Goal: Task Accomplishment & Management: Manage account settings

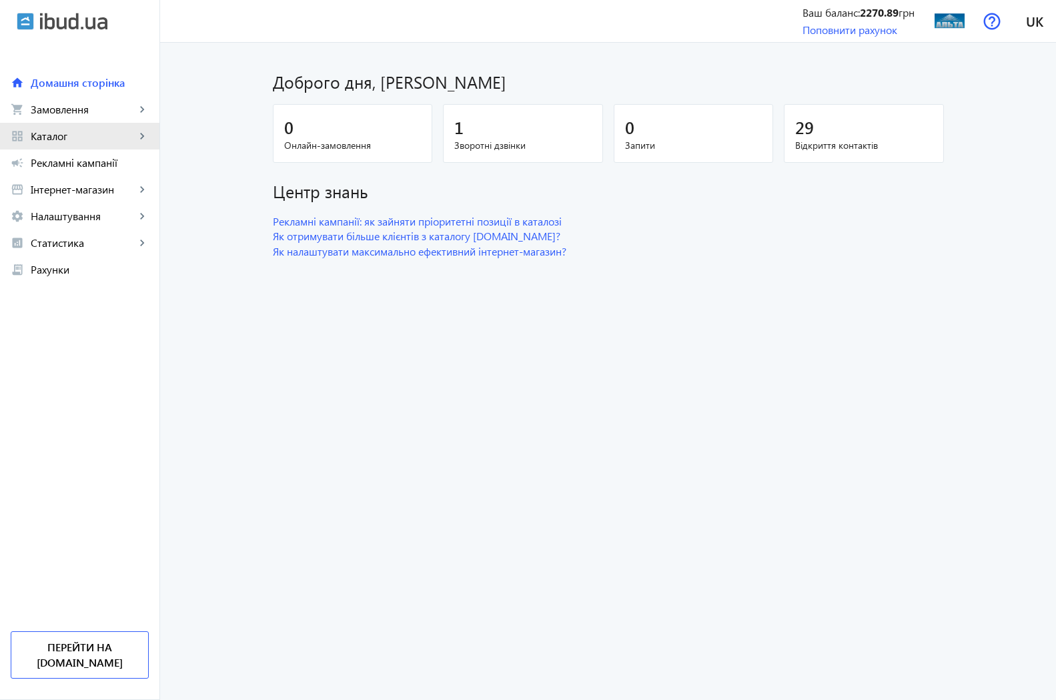
click at [61, 138] on span "Каталог" at bounding box center [83, 135] width 105 height 13
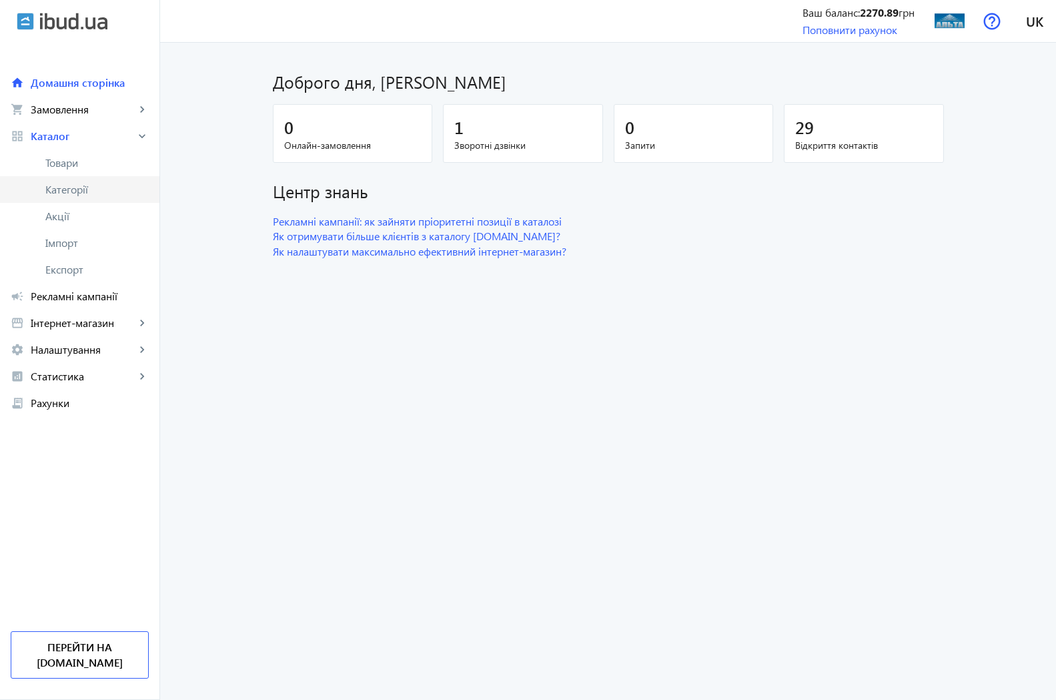
click at [73, 190] on span "Категорії" at bounding box center [96, 189] width 103 height 13
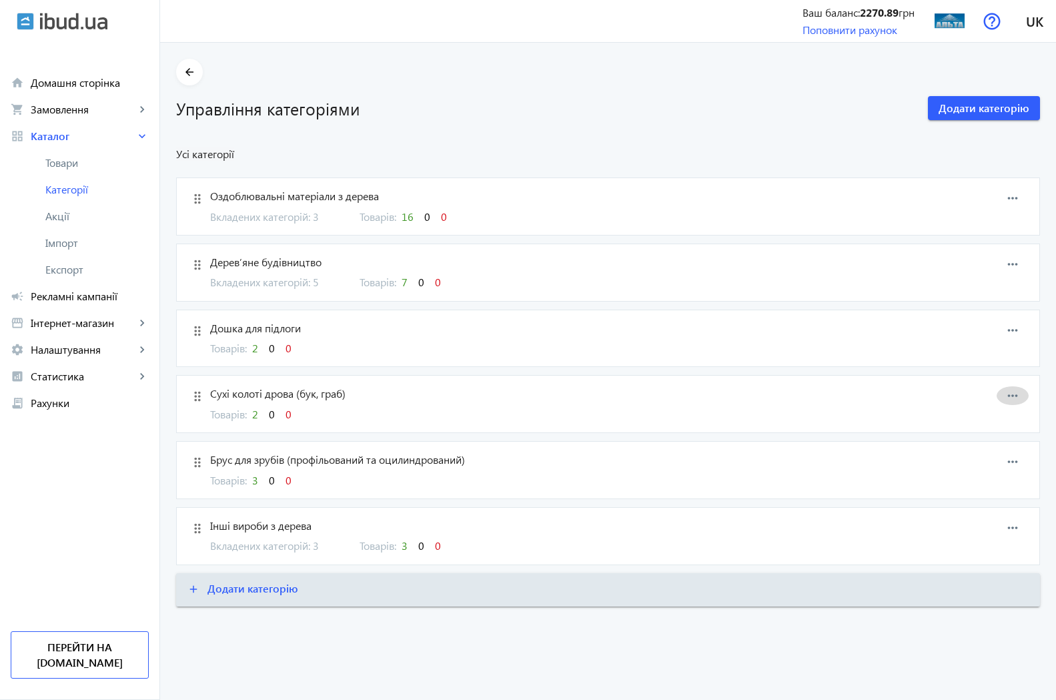
click at [1009, 399] on mat-icon "more_horiz" at bounding box center [1012, 395] width 20 height 20
click at [990, 411] on span "Редагувати" at bounding box center [990, 408] width 53 height 11
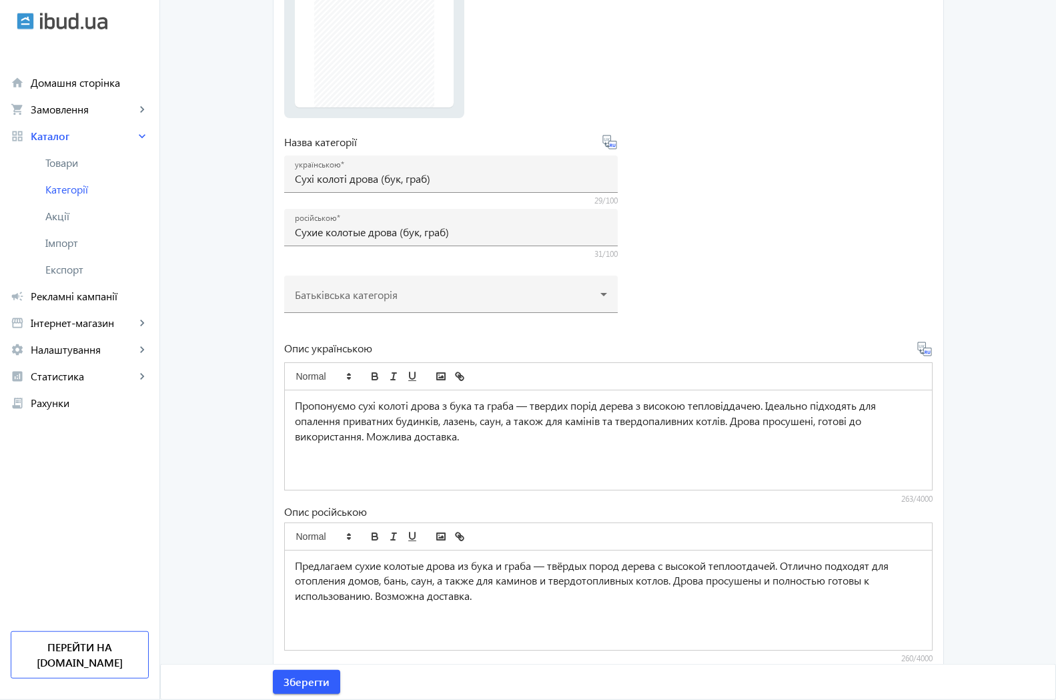
scroll to position [275, 0]
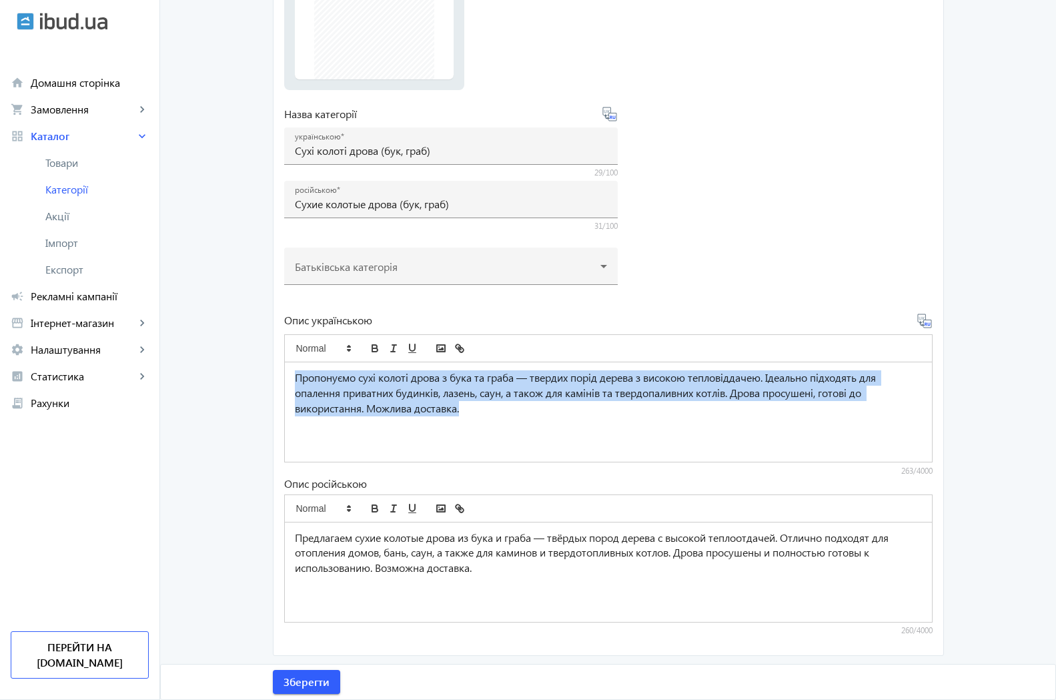
drag, startPoint x: 290, startPoint y: 375, endPoint x: 538, endPoint y: 421, distance: 252.3
click at [538, 421] on div "Пропонуємо сухі колоті дрова з бука та граба — твердих порід дерева з високою т…" at bounding box center [608, 411] width 647 height 99
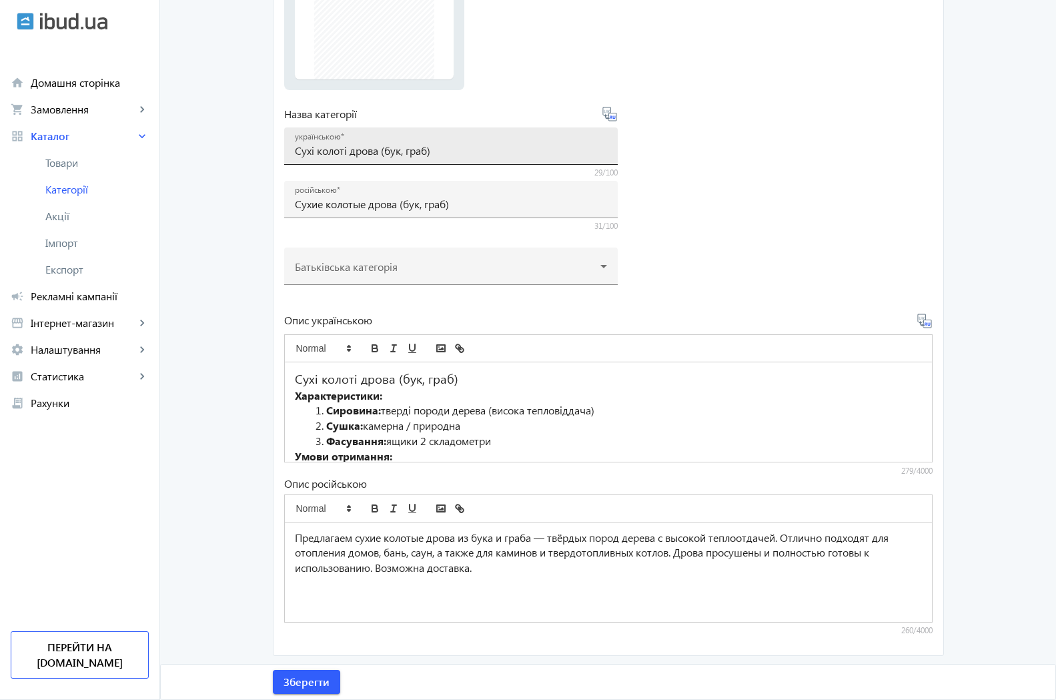
scroll to position [47, 0]
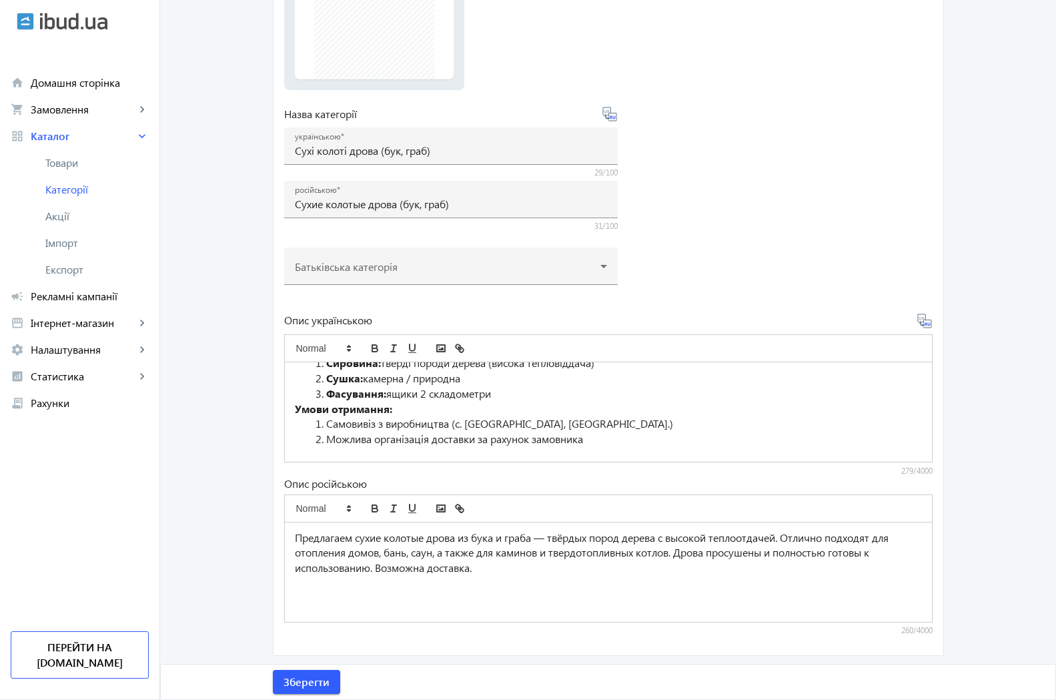
click at [728, 285] on form "Фото Виберіть або перетягніть сюди Ваш файл 147286892e6007a11b4107422358189-25b…" at bounding box center [608, 263] width 648 height 761
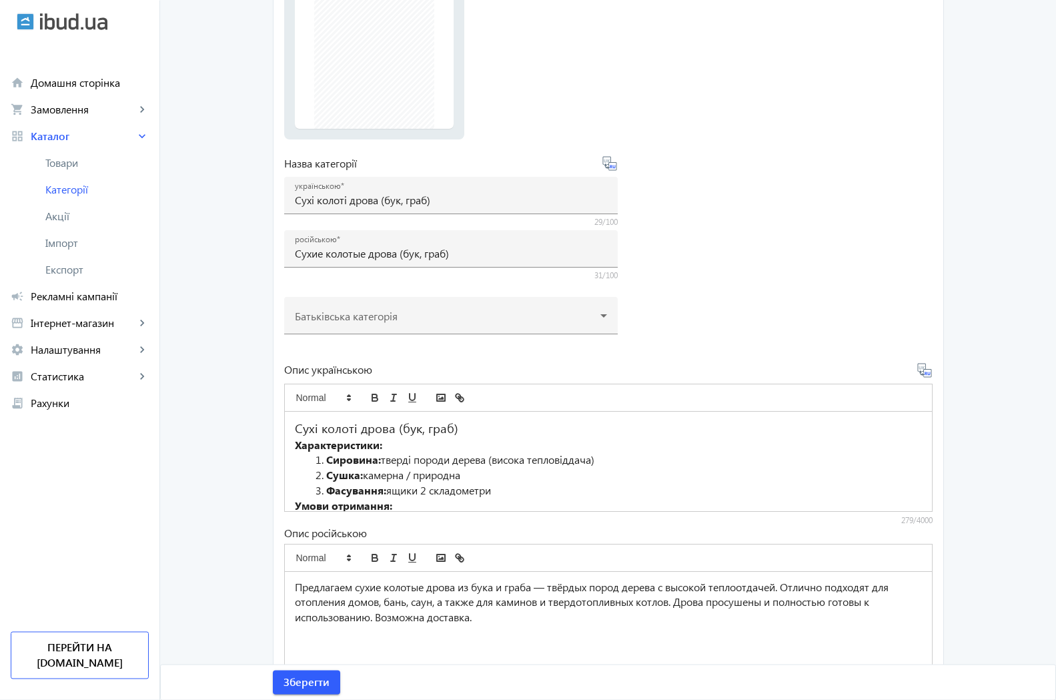
scroll to position [275, 0]
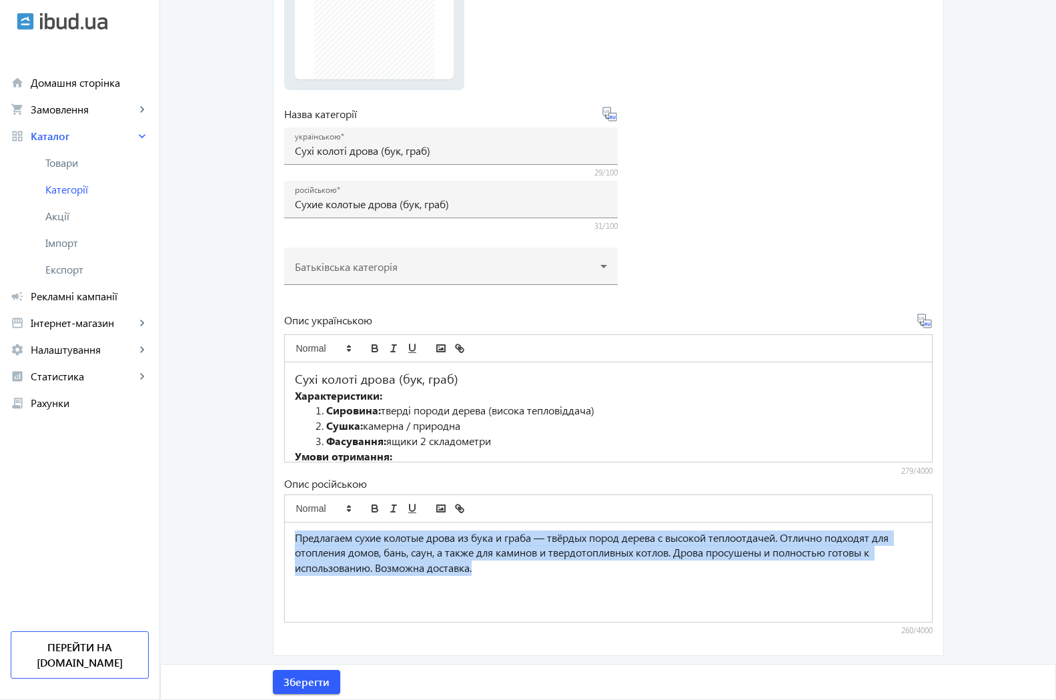
drag, startPoint x: 287, startPoint y: 536, endPoint x: 521, endPoint y: 587, distance: 239.5
click at [526, 588] on div "Предлагаем сухие колотые дрова из бука и граба — твёрдых пород дерева с высокой…" at bounding box center [608, 571] width 647 height 99
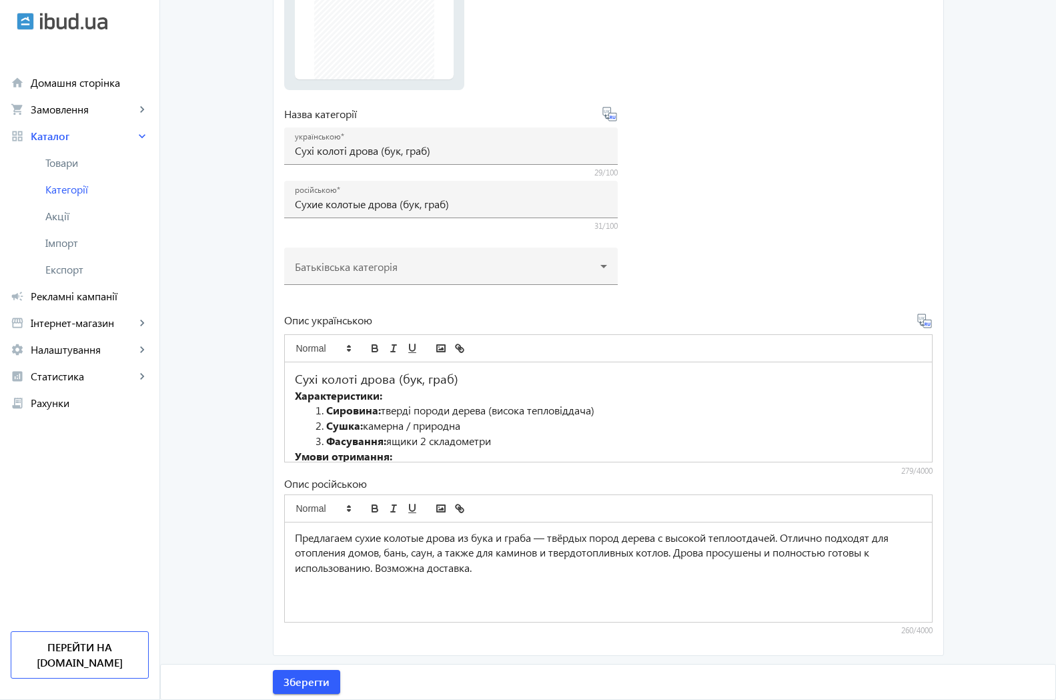
scroll to position [47, 0]
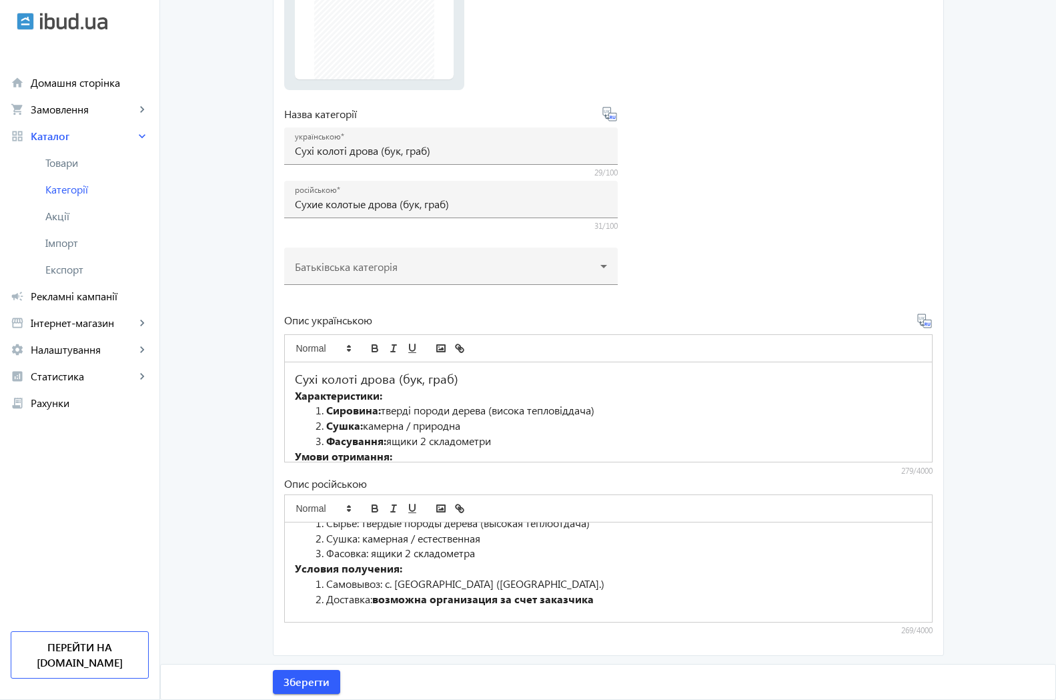
click at [494, 599] on strong "возможна организация за счет заказчика" at bounding box center [482, 599] width 221 height 14
click at [982, 433] on main "arrow_back Редагувати категорію Сухі колоті дрова (бук, граб) Фото Виберіть або…" at bounding box center [608, 220] width 896 height 872
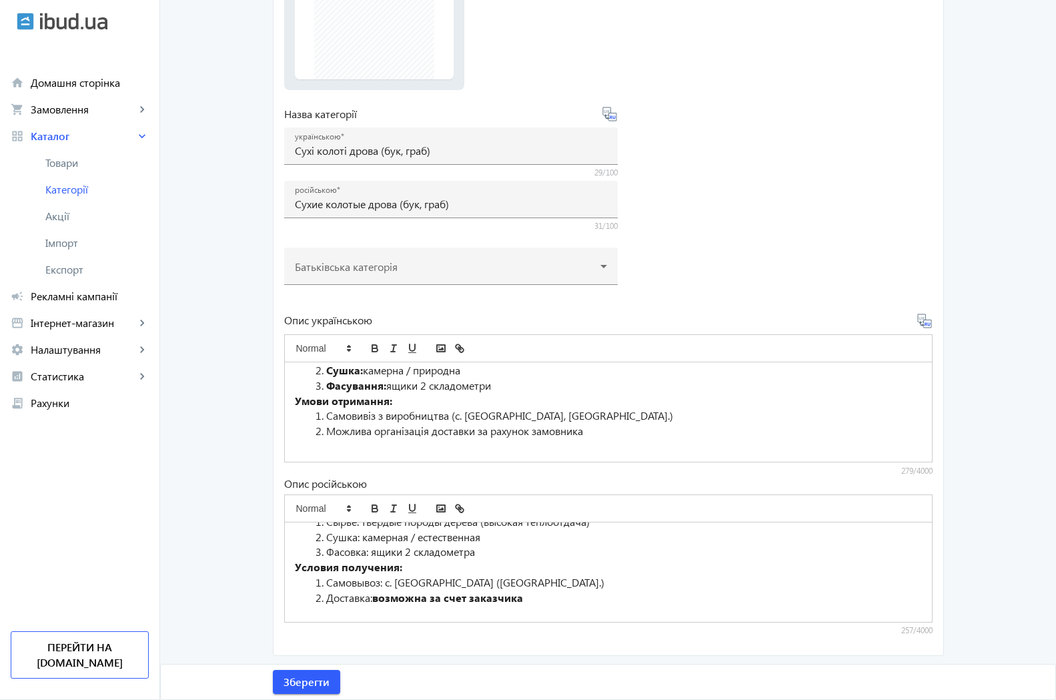
scroll to position [55, 0]
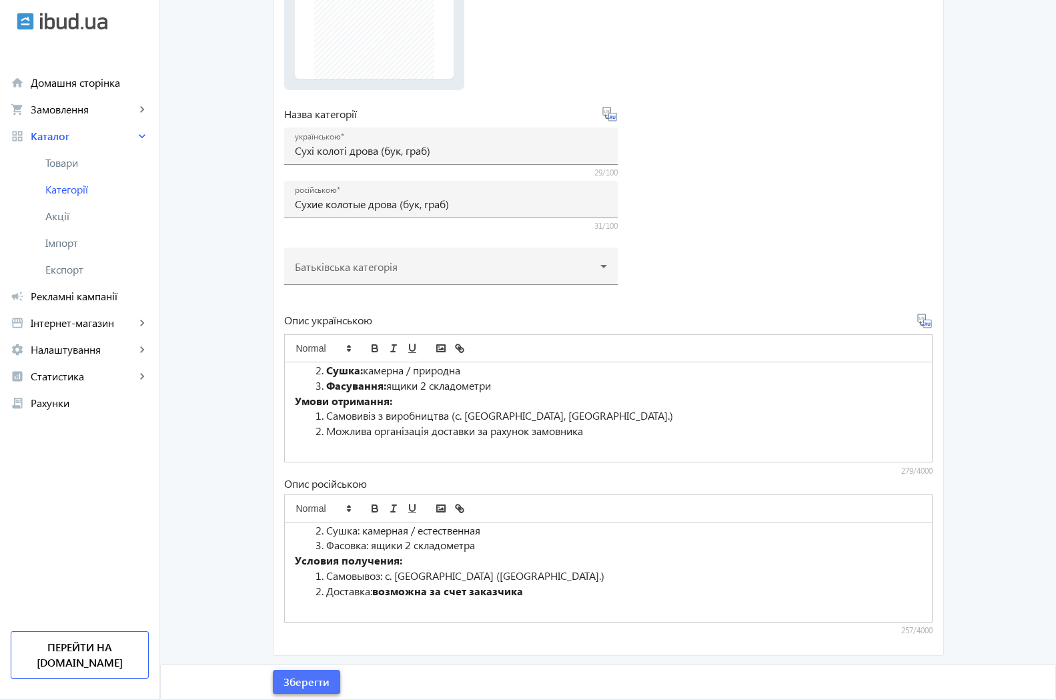
click at [301, 676] on span "Зберегти" at bounding box center [306, 681] width 46 height 15
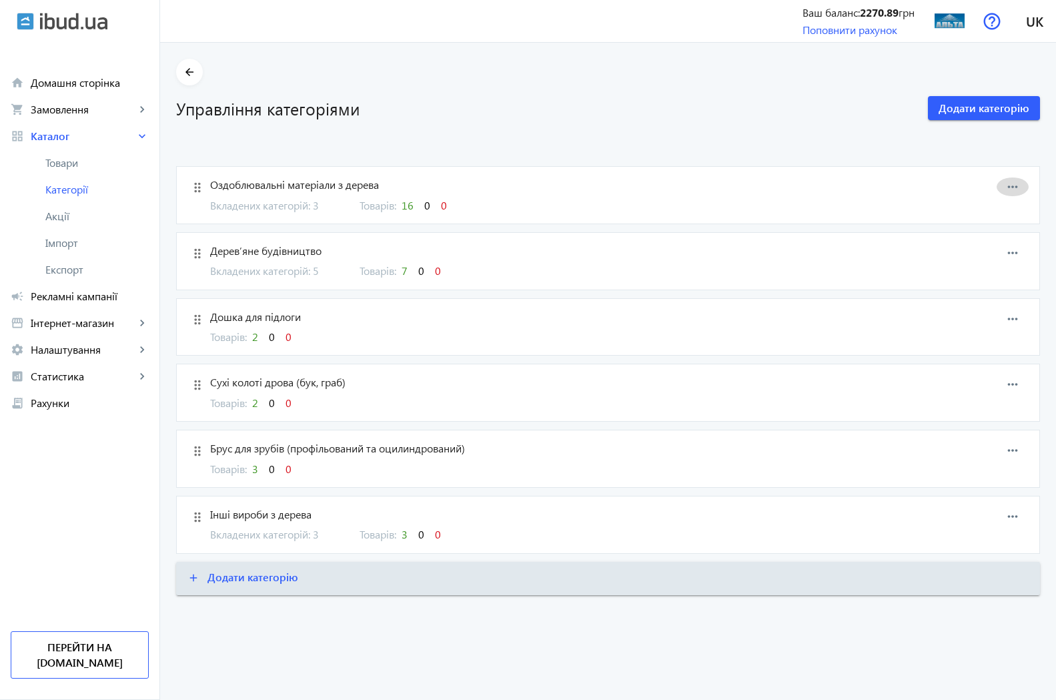
click at [1014, 184] on mat-icon "more_horiz" at bounding box center [1012, 187] width 20 height 20
click at [996, 199] on span "Редагувати" at bounding box center [990, 198] width 53 height 11
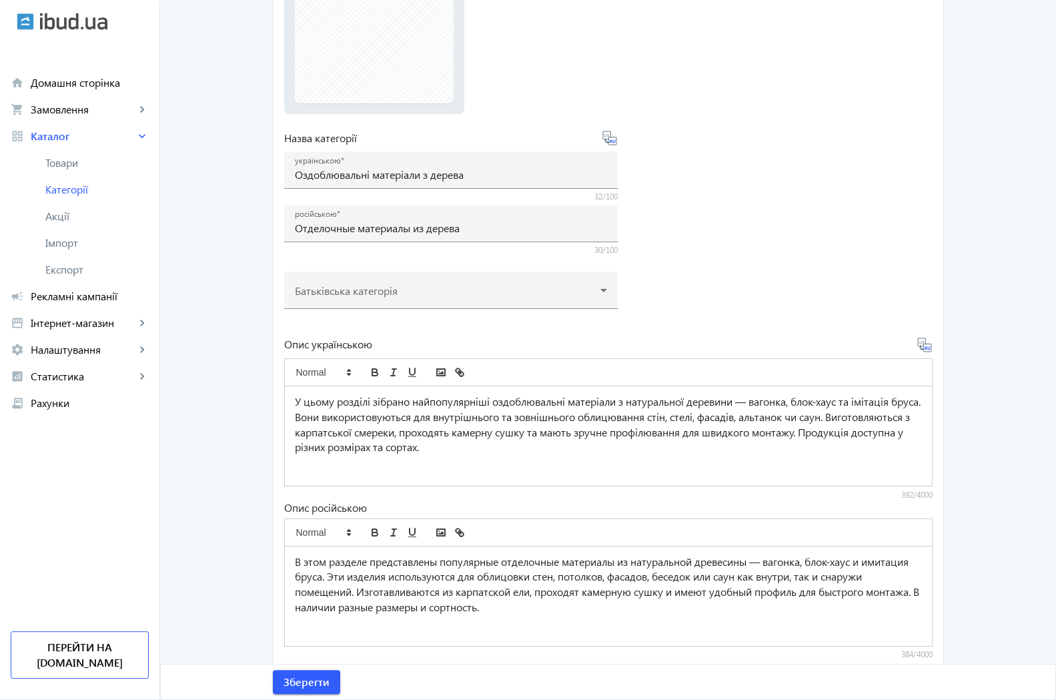
scroll to position [272, 0]
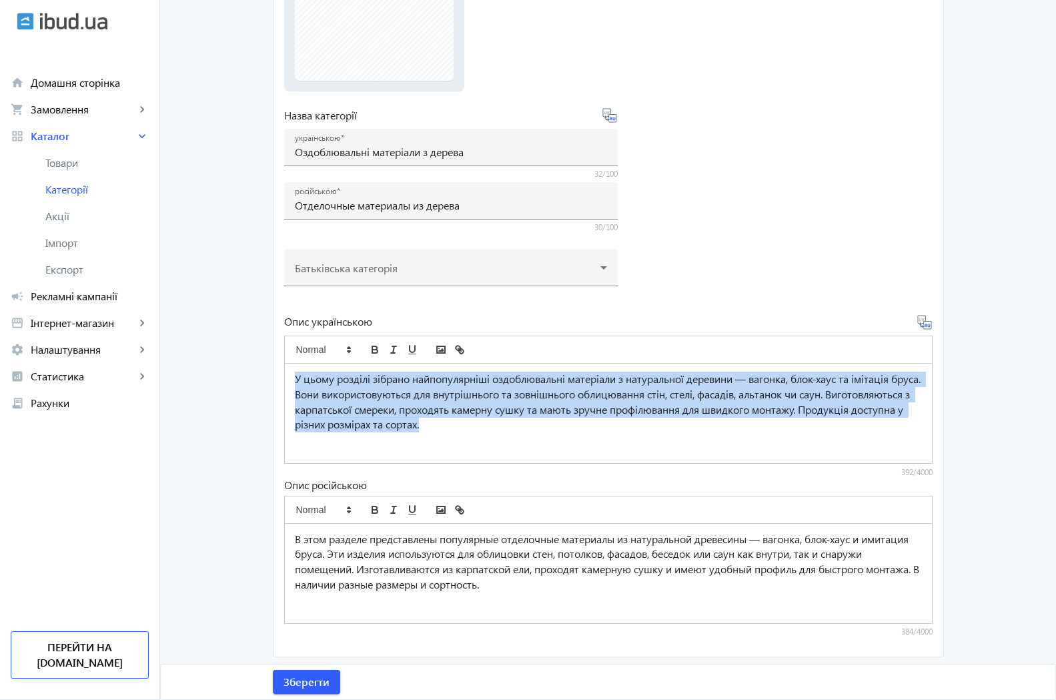
drag, startPoint x: 288, startPoint y: 375, endPoint x: 640, endPoint y: 447, distance: 359.3
click at [640, 447] on div "У цьому розділі зібрано найпопулярніші оздоблювальні матеріали з натуральної де…" at bounding box center [608, 412] width 647 height 99
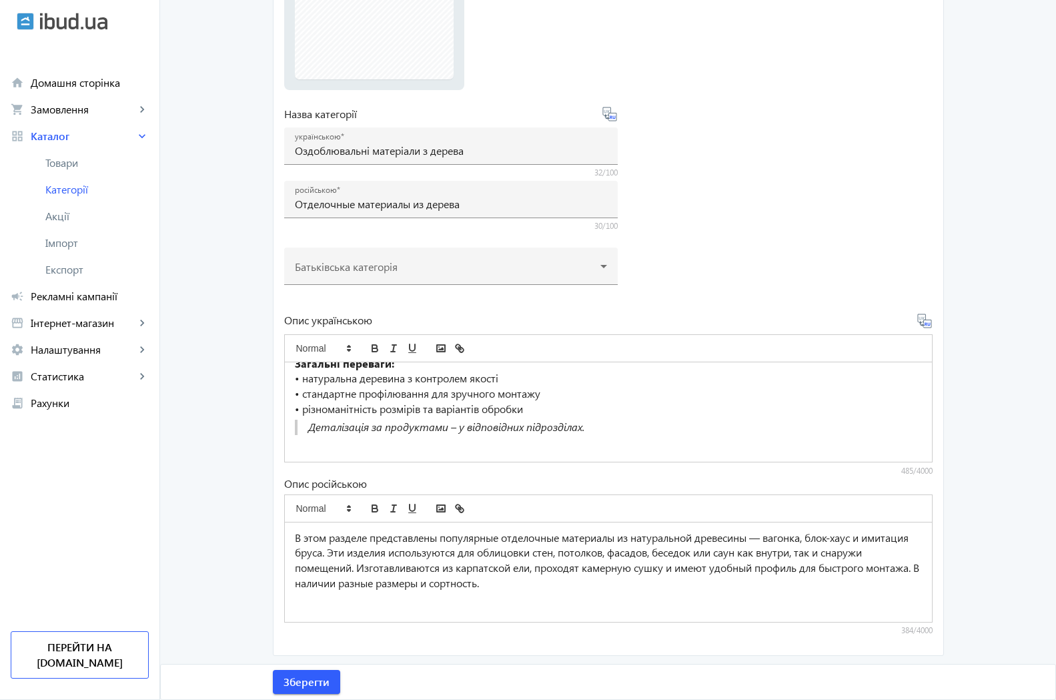
scroll to position [0, 0]
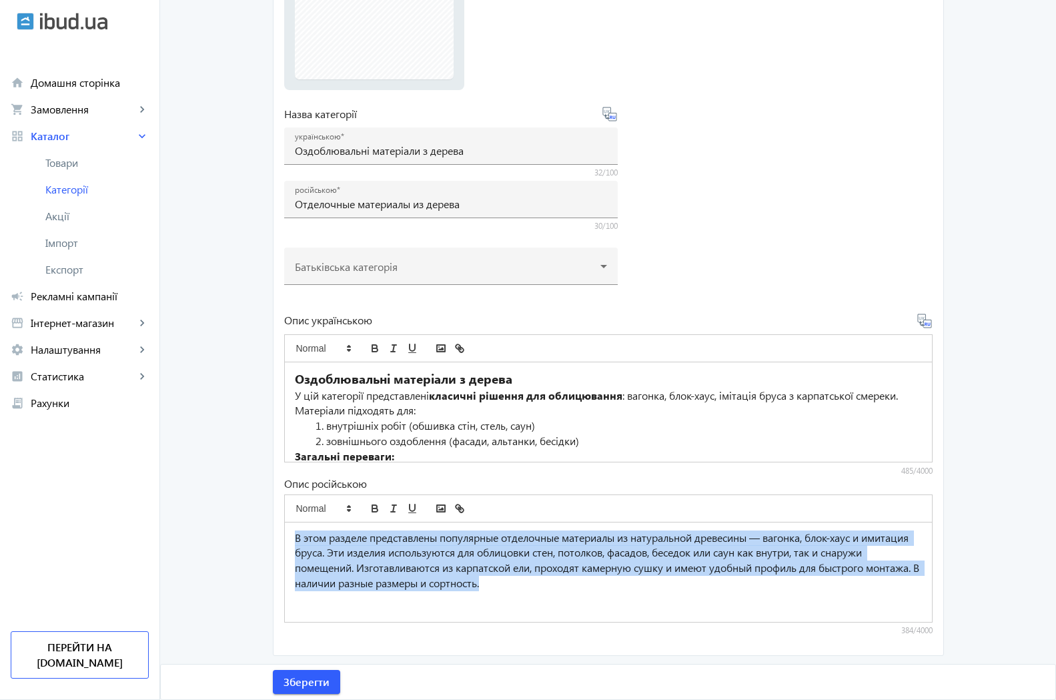
drag, startPoint x: 289, startPoint y: 542, endPoint x: 686, endPoint y: 616, distance: 403.7
click at [684, 616] on div "В этом разделе представлены популярные отделочные материалы из натуральной древ…" at bounding box center [608, 571] width 647 height 99
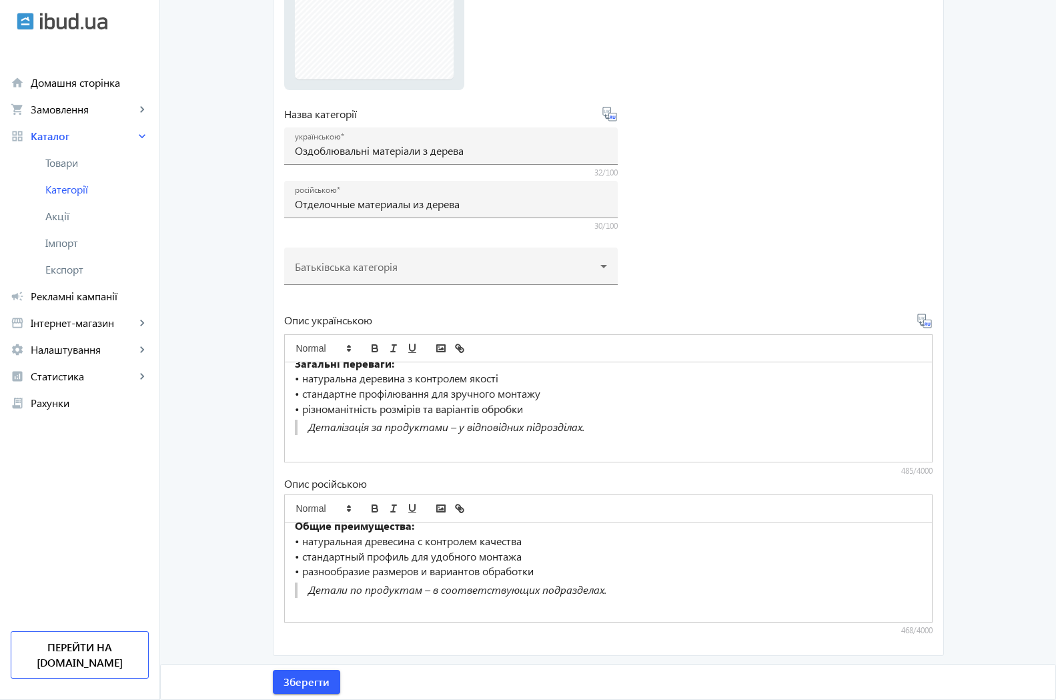
scroll to position [92, 0]
click at [317, 682] on span "Зберегти" at bounding box center [306, 681] width 46 height 15
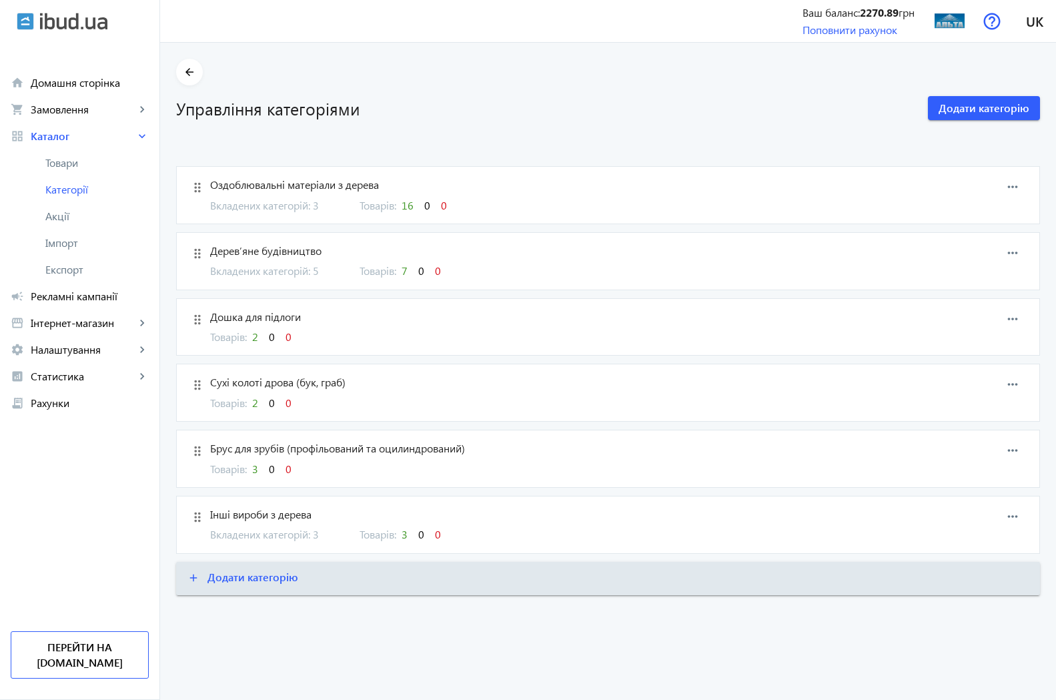
click at [316, 189] on span "Оздоблювальні матеріали з дерева" at bounding box center [545, 184] width 670 height 15
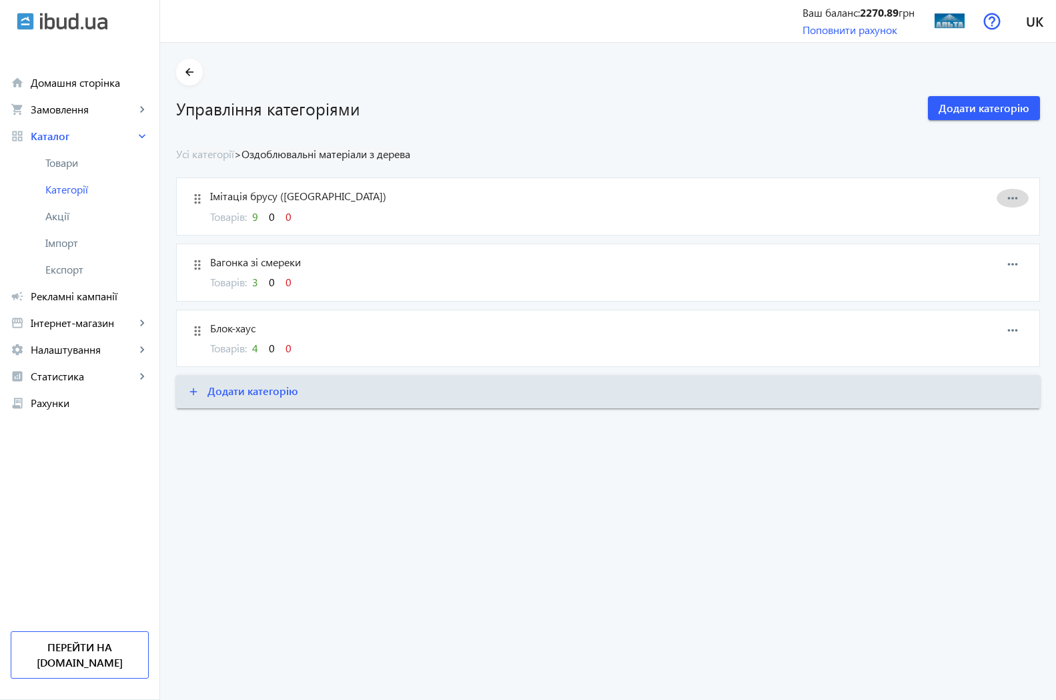
click at [1015, 196] on mat-icon "more_horiz" at bounding box center [1012, 198] width 20 height 20
click at [972, 218] on button "edit Редагувати" at bounding box center [975, 210] width 105 height 32
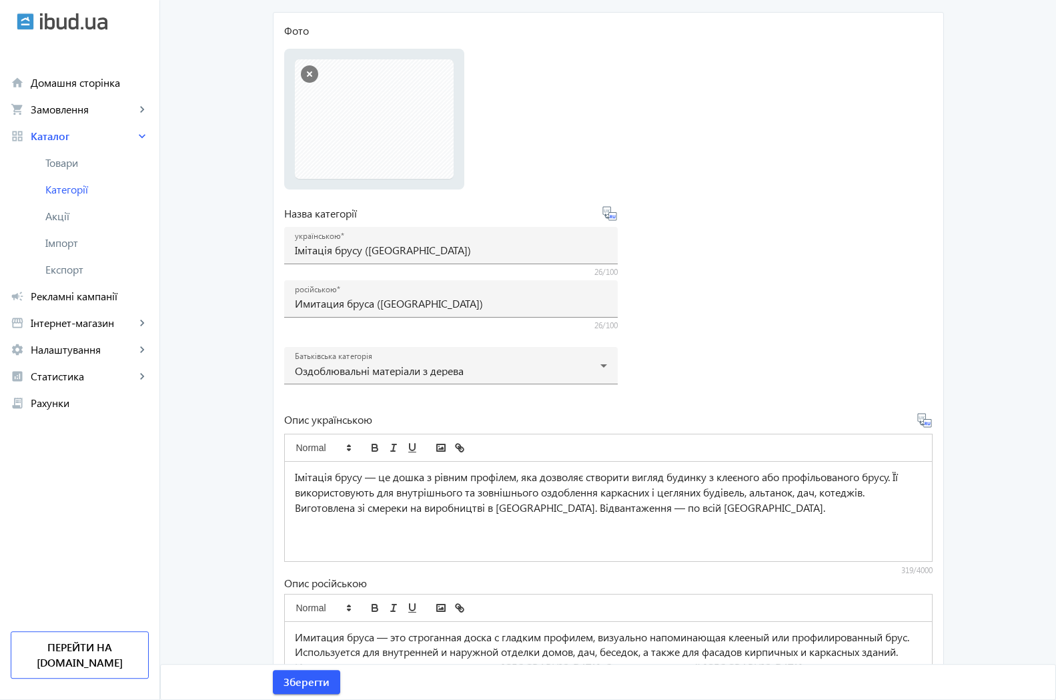
scroll to position [136, 0]
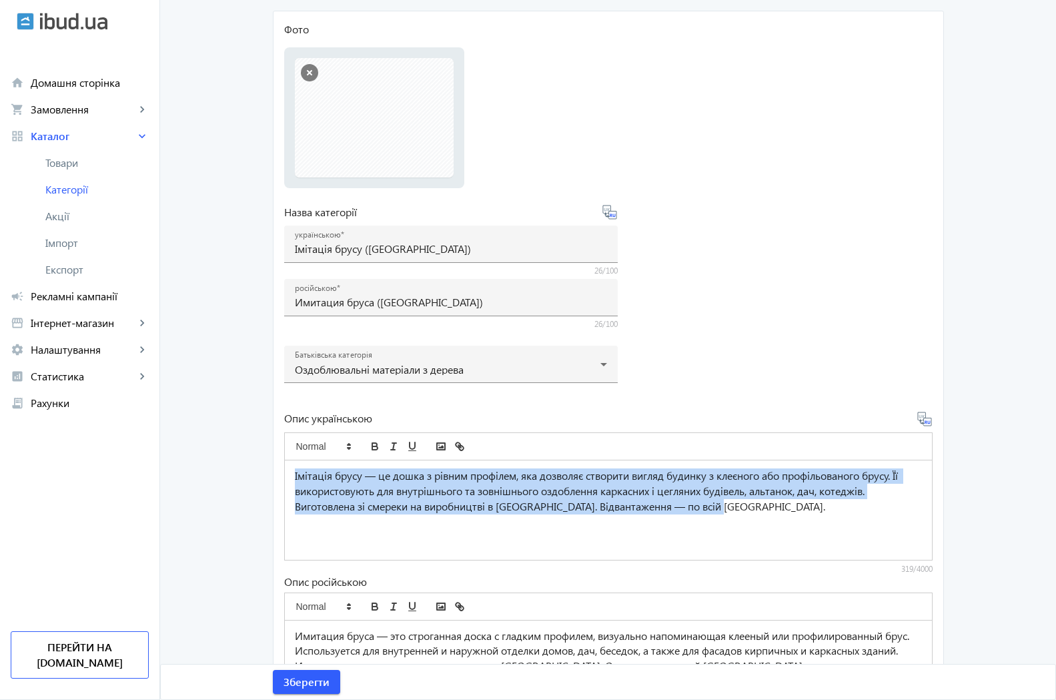
drag, startPoint x: 287, startPoint y: 476, endPoint x: 851, endPoint y: 510, distance: 564.6
click at [851, 510] on div "Імітація брусу — це дошка з рівним профілем, яка дозволяє створити вигляд будин…" at bounding box center [608, 509] width 647 height 99
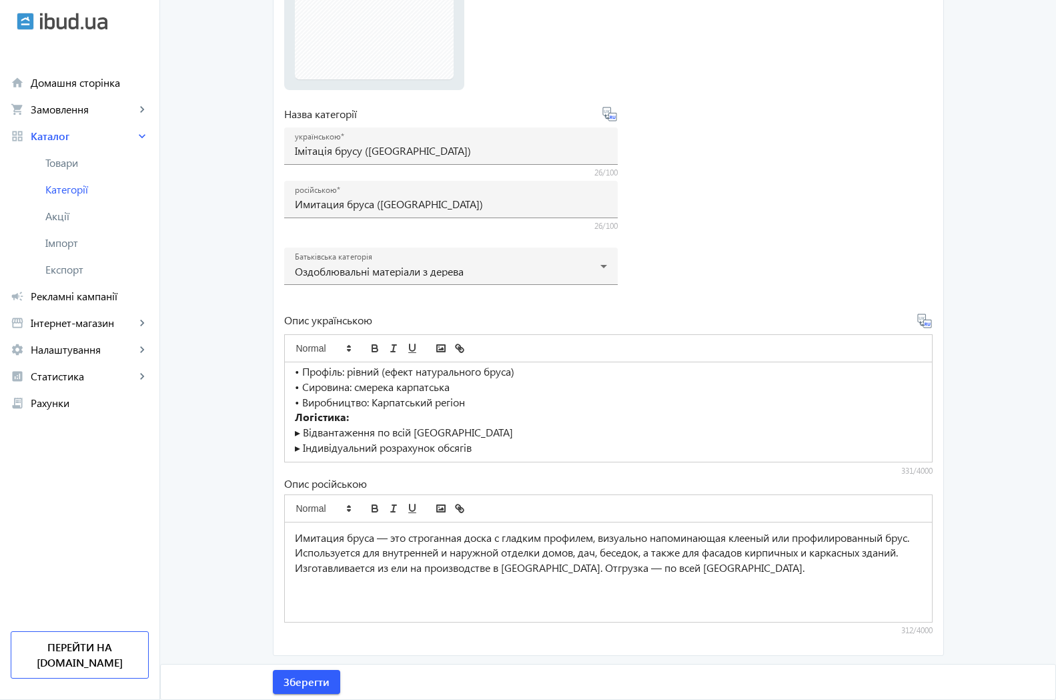
scroll to position [101, 0]
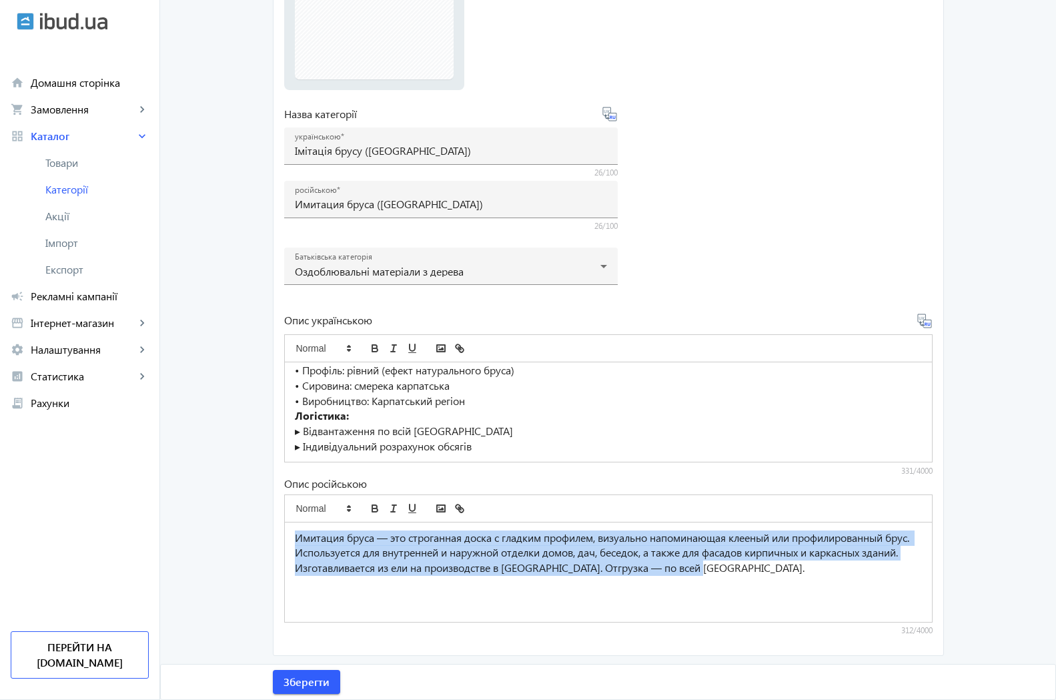
drag, startPoint x: 287, startPoint y: 538, endPoint x: 821, endPoint y: 606, distance: 538.5
click at [821, 606] on div "Имитация бруса — это строганная доска с гладким профилем, визуально напоминающа…" at bounding box center [608, 571] width 647 height 99
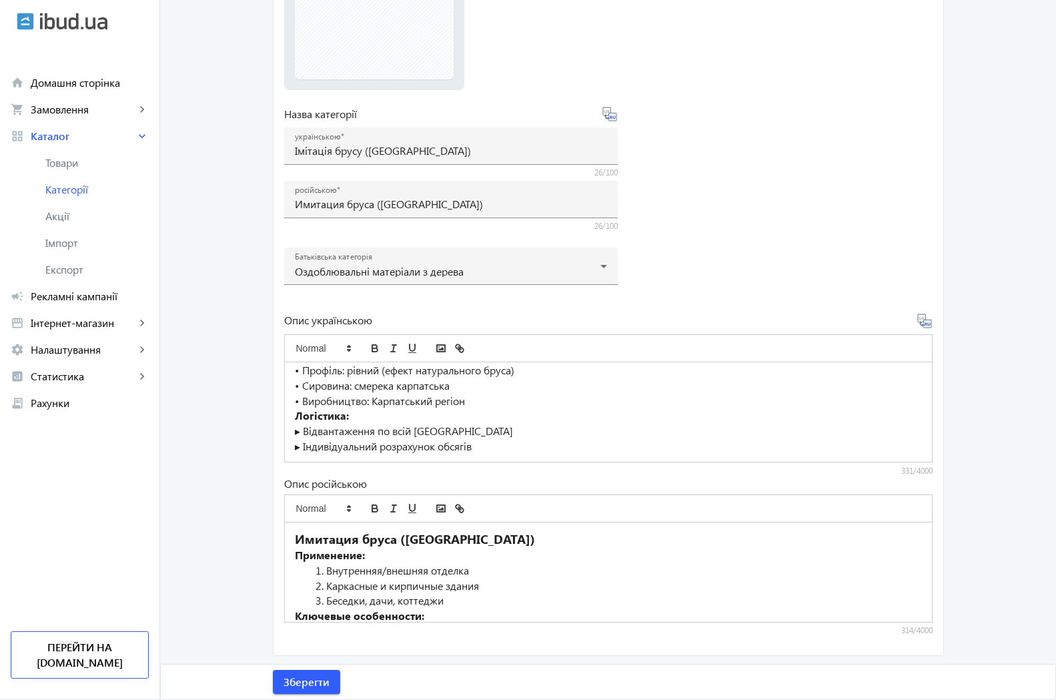
scroll to position [93, 0]
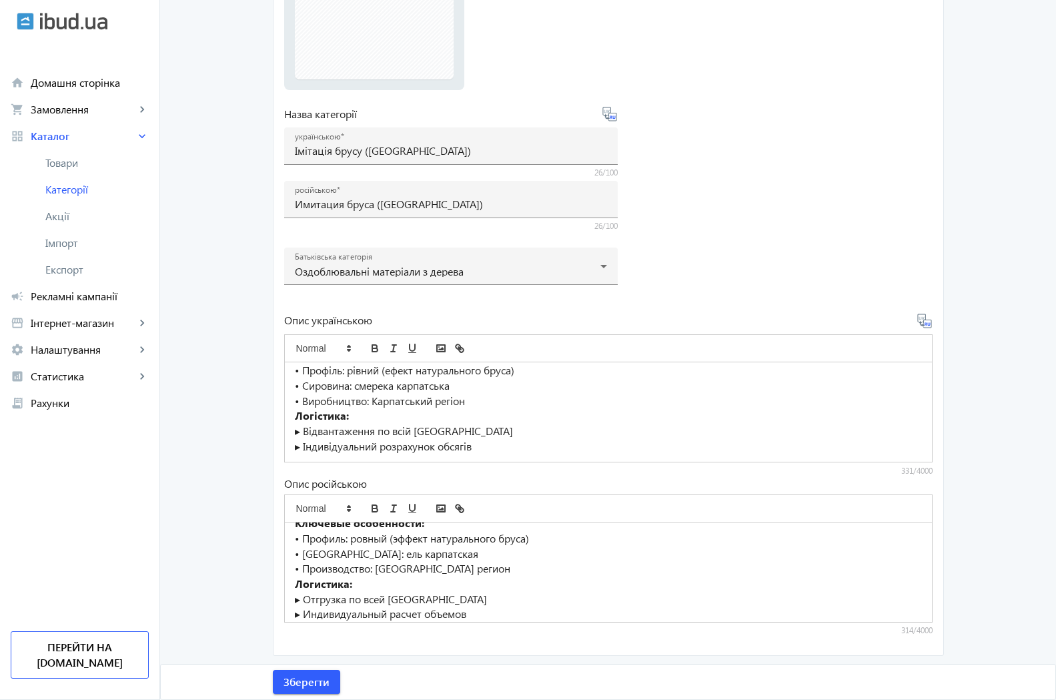
click at [1018, 392] on main "arrow_back Редагувати категорію Імітація брусу (Фальшбрус) Фото Виберіть або пе…" at bounding box center [608, 240] width 896 height 831
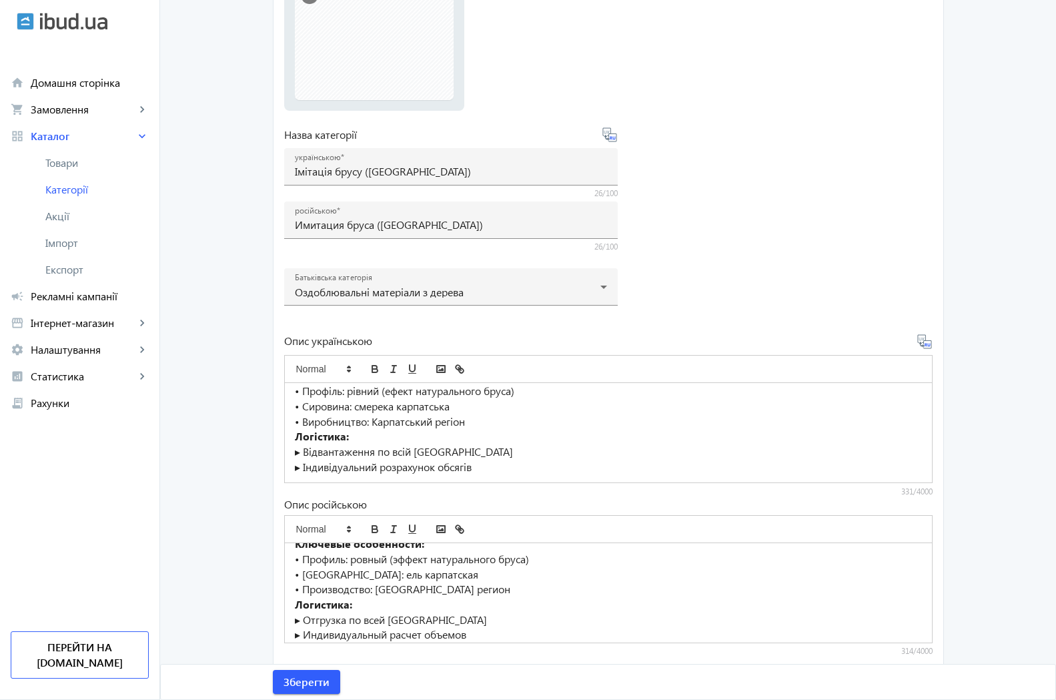
scroll to position [234, 0]
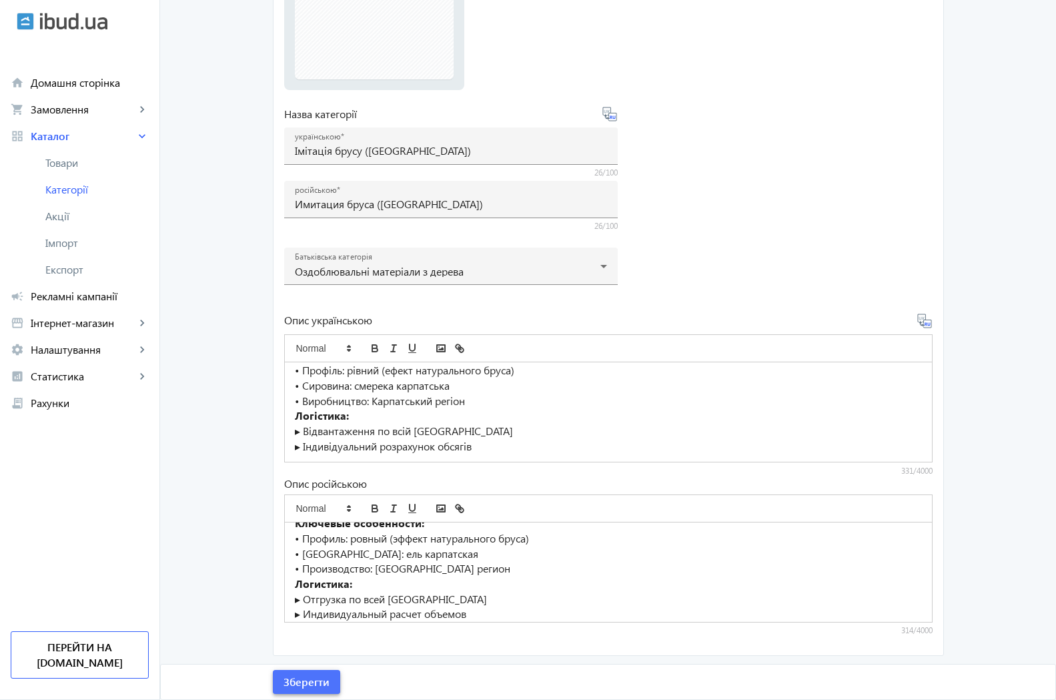
click at [325, 682] on span "submit" at bounding box center [306, 682] width 67 height 32
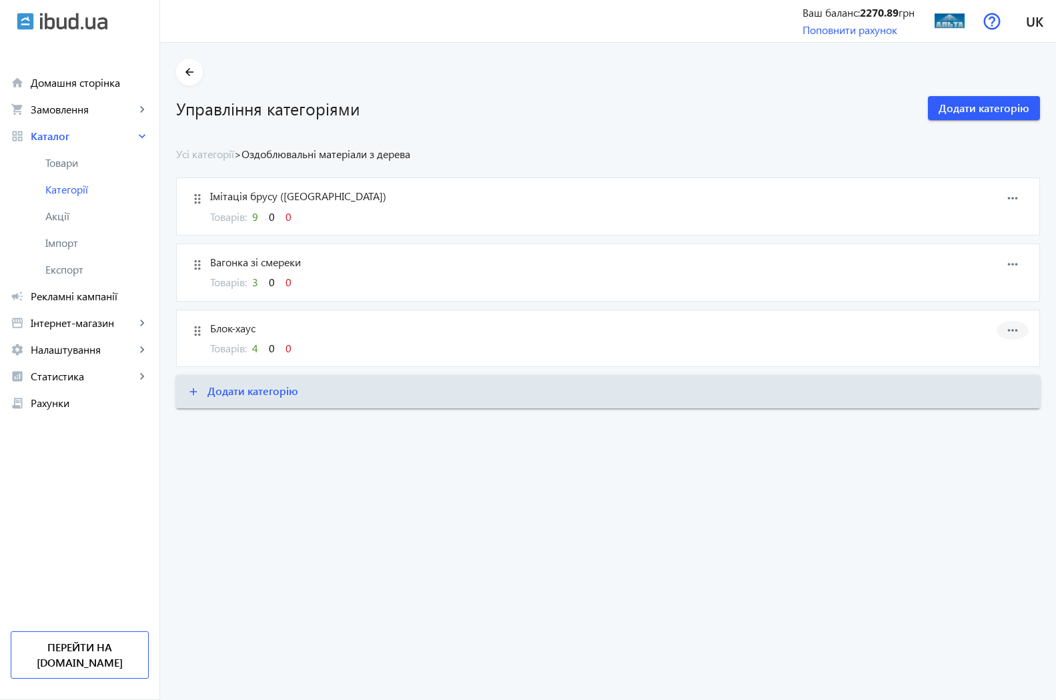
click at [1015, 332] on mat-icon "more_horiz" at bounding box center [1012, 330] width 20 height 20
click at [988, 345] on span "Редагувати" at bounding box center [990, 342] width 53 height 11
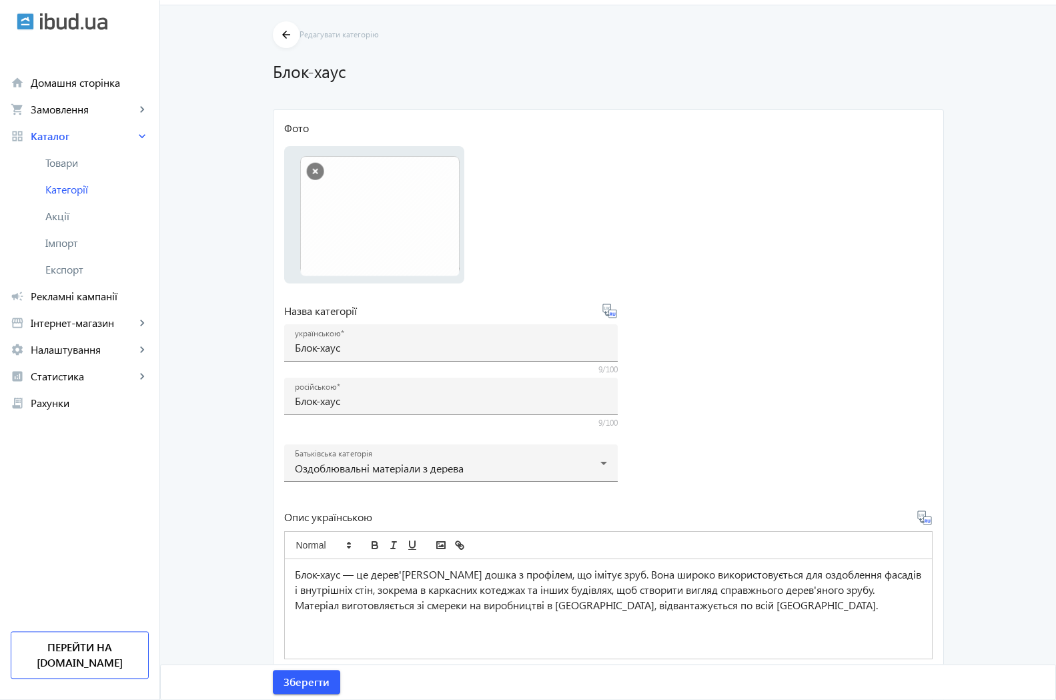
scroll to position [234, 0]
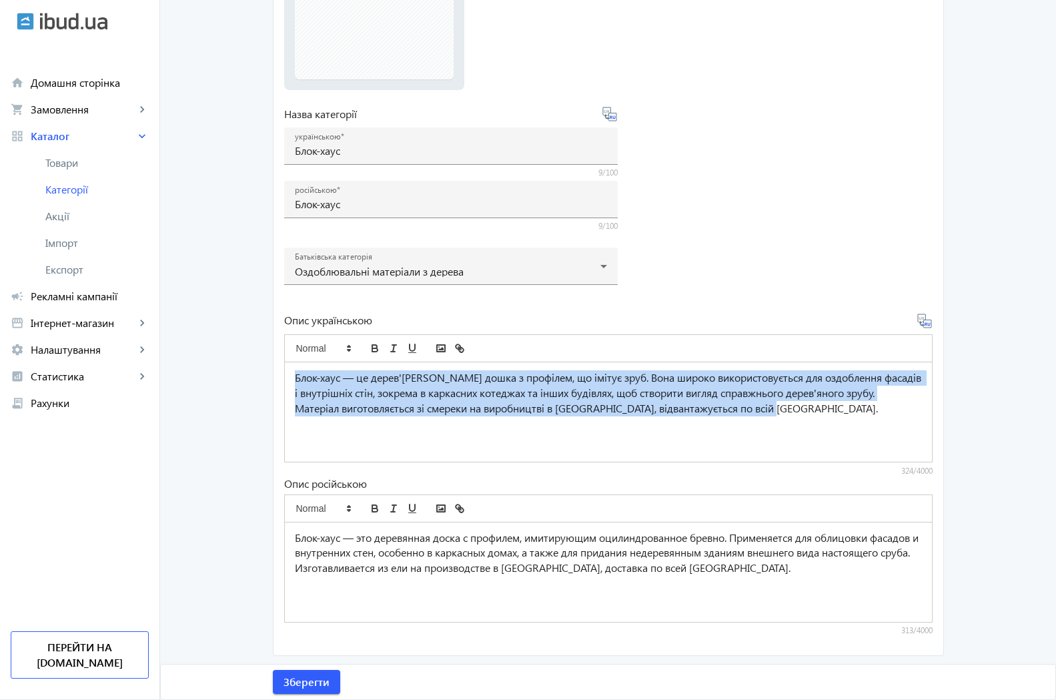
drag, startPoint x: 290, startPoint y: 376, endPoint x: 653, endPoint y: 430, distance: 366.8
click at [854, 430] on div "Блок-хаус — це дерев'[PERSON_NAME] дошка з профілем, що імітує зруб. Вона широк…" at bounding box center [608, 411] width 647 height 99
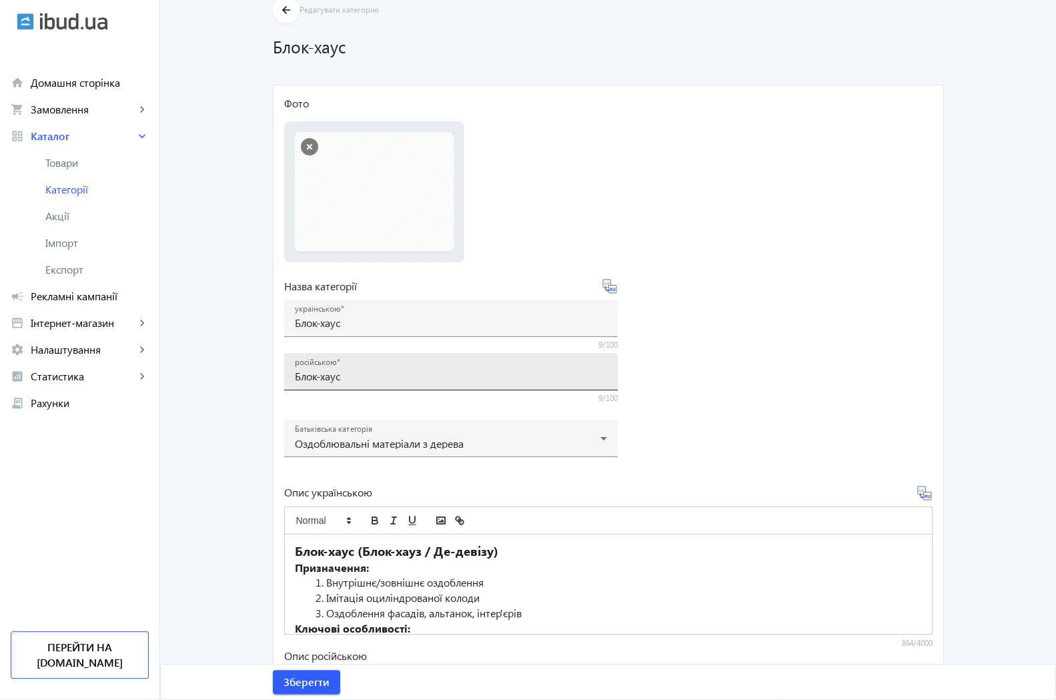
scroll to position [30, 0]
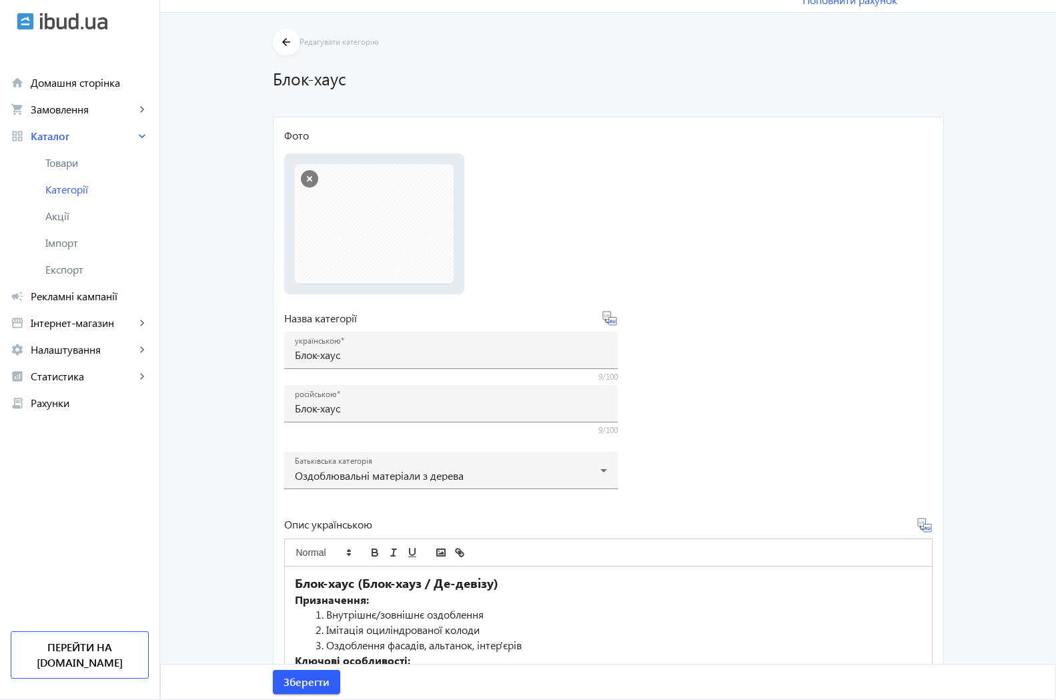
click at [491, 584] on strong "Блок-хаус (Блок-хауз / Де-девізу)" at bounding box center [396, 582] width 203 height 17
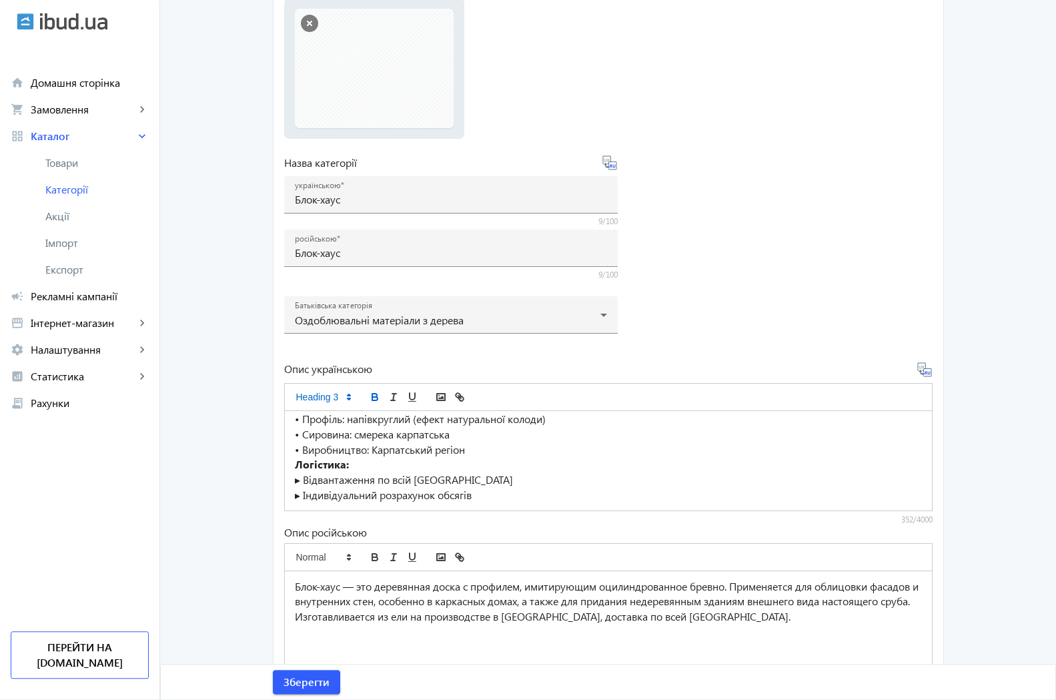
scroll to position [234, 0]
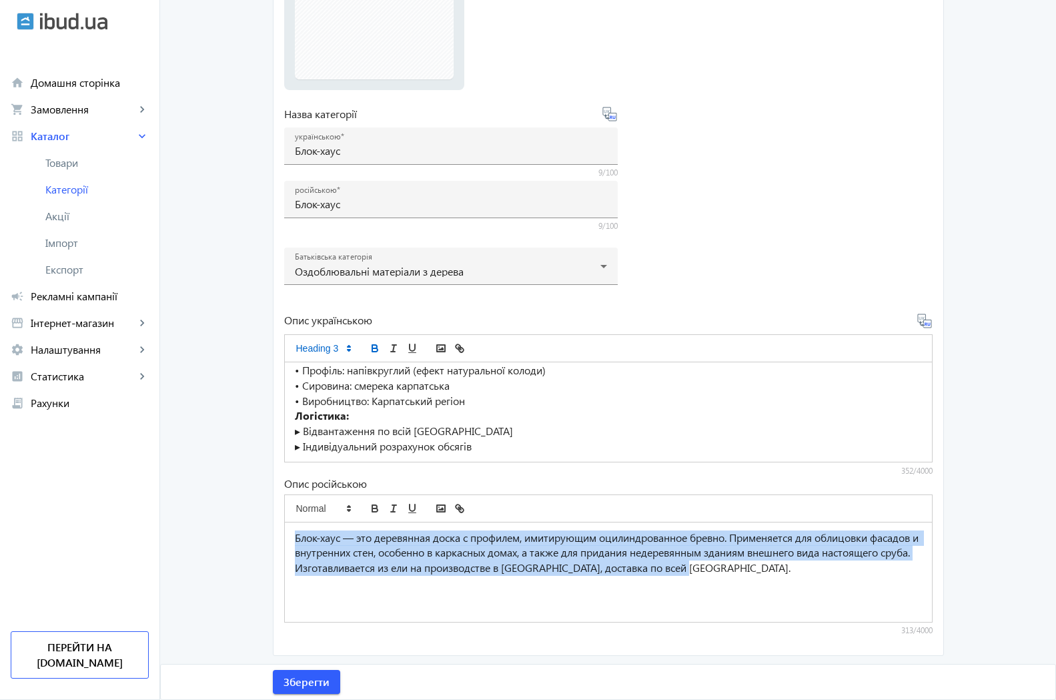
drag, startPoint x: 289, startPoint y: 539, endPoint x: 823, endPoint y: 632, distance: 542.3
click at [823, 622] on div "Блок-хаус — это деревянная доска с профилем, имитирующим оцилиндрованное бревно…" at bounding box center [608, 571] width 647 height 99
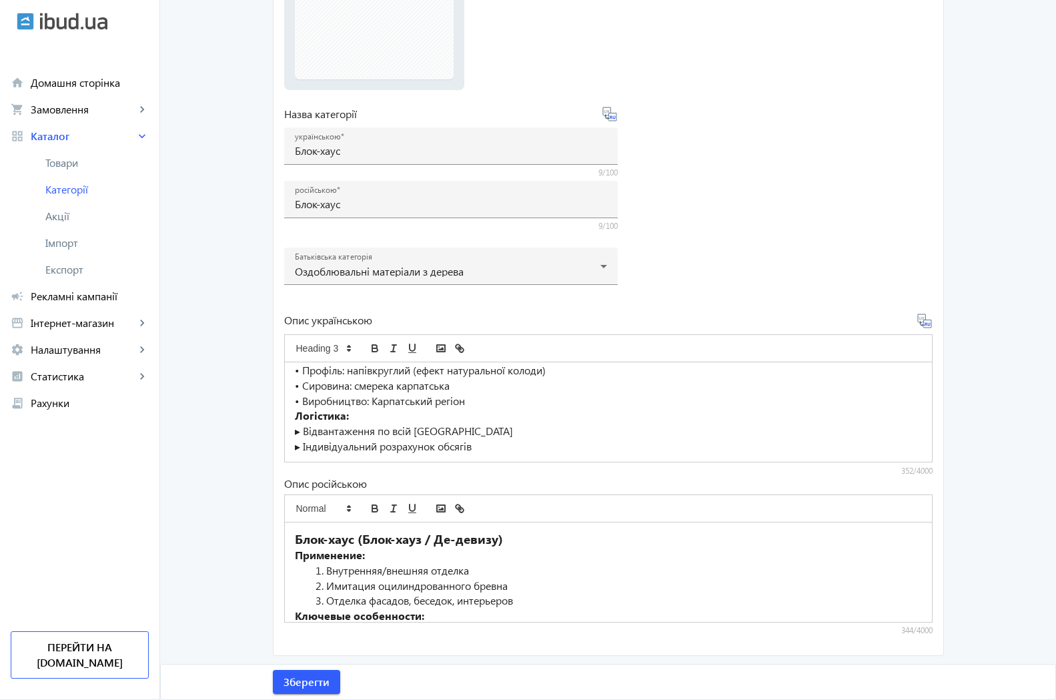
click at [495, 536] on strong "Блок-хаус (Блок-хауз / Де-девизу)" at bounding box center [399, 538] width 208 height 17
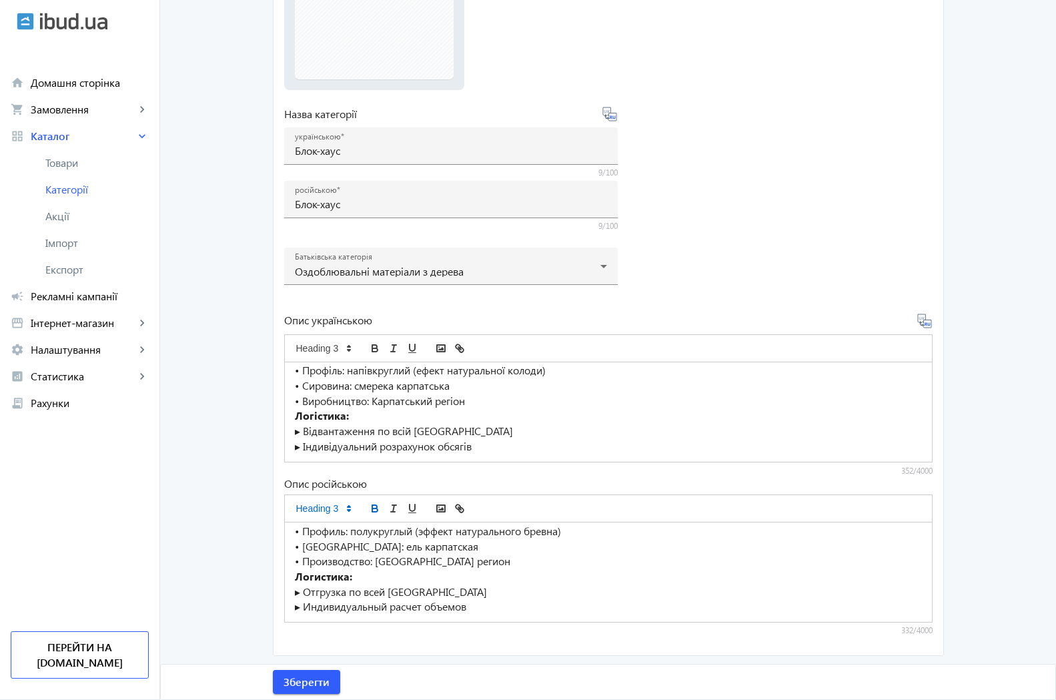
scroll to position [101, 0]
click at [313, 683] on span "Зберегти" at bounding box center [306, 681] width 46 height 15
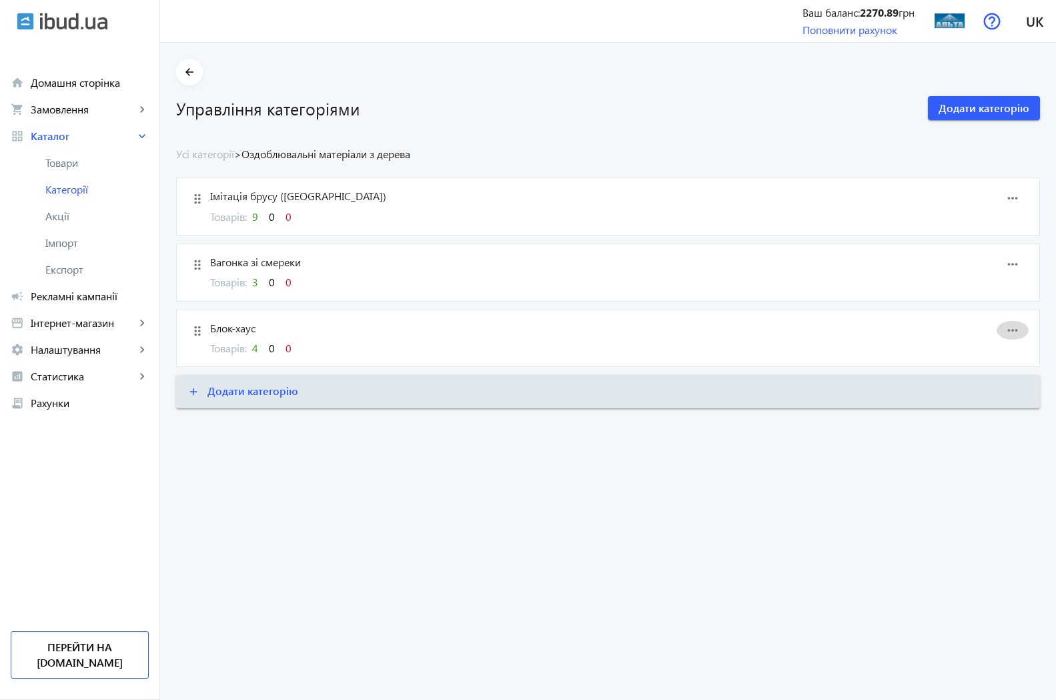
click at [1015, 326] on mat-icon "more_horiz" at bounding box center [1012, 330] width 20 height 20
click at [991, 345] on span "Редагувати" at bounding box center [990, 342] width 53 height 11
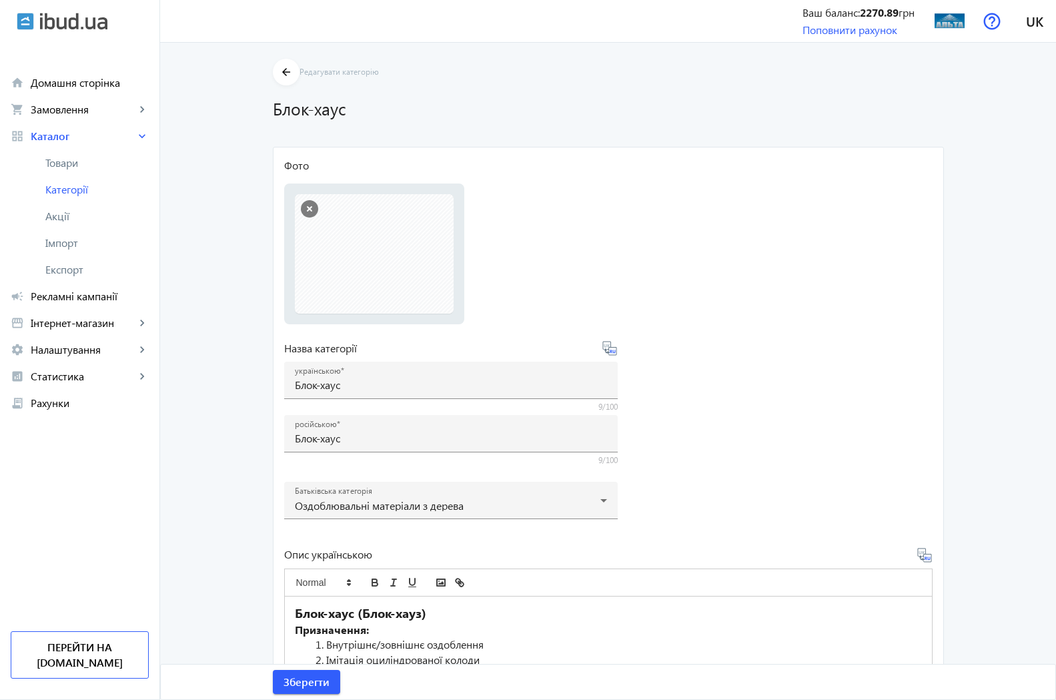
click at [347, 254] on li "5b0679789793a3773-58245935625104164-14787770947-blok-khaus199.jpg 5b0679789793a…" at bounding box center [373, 253] width 159 height 119
click at [301, 211] on button "button" at bounding box center [309, 208] width 17 height 17
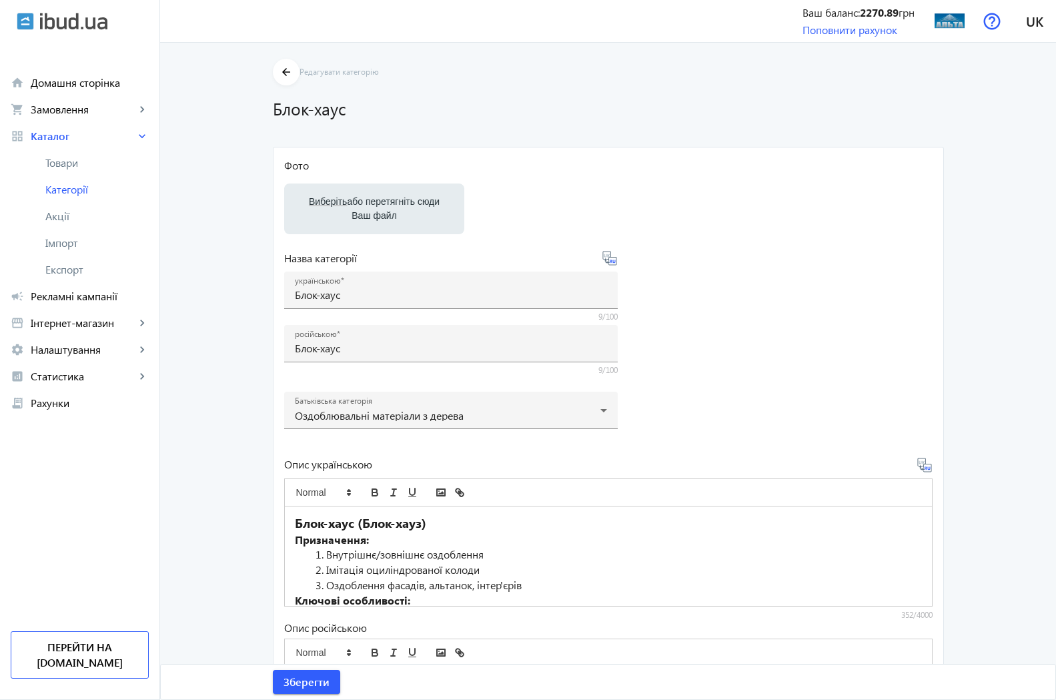
click at [353, 210] on label "Виберіть або перетягніть сюди Ваш файл" at bounding box center [373, 208] width 159 height 37
click at [353, 210] on input "Виберіть або перетягніть сюди Ваш файл" at bounding box center [374, 210] width 159 height 16
type input "C:\fakepath\blokhauz45180.jpg"
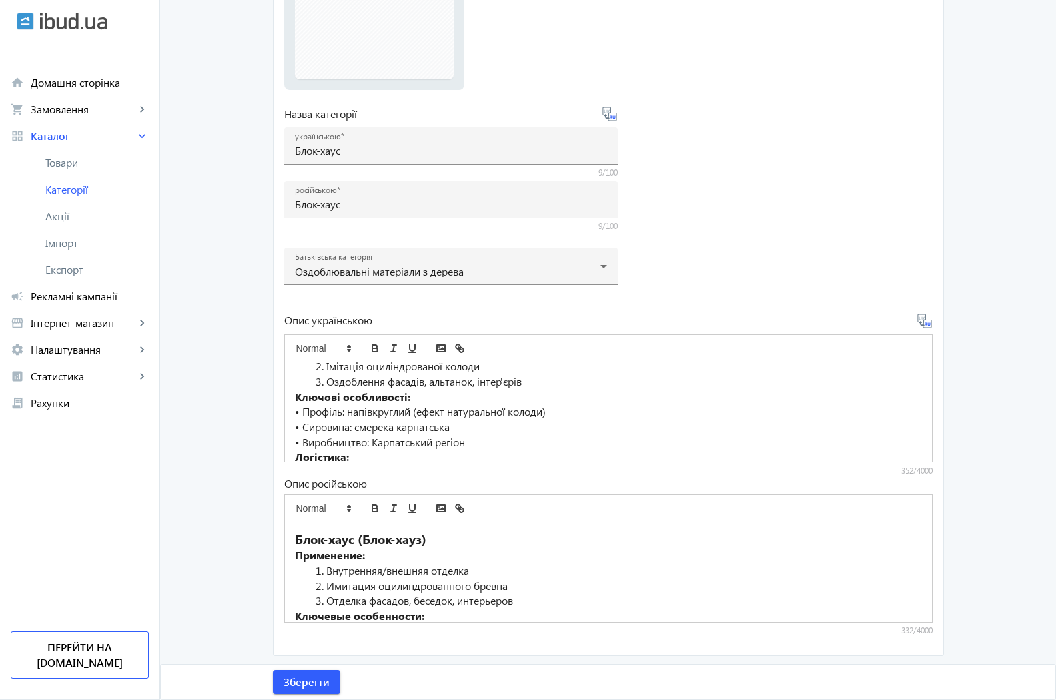
scroll to position [84, 0]
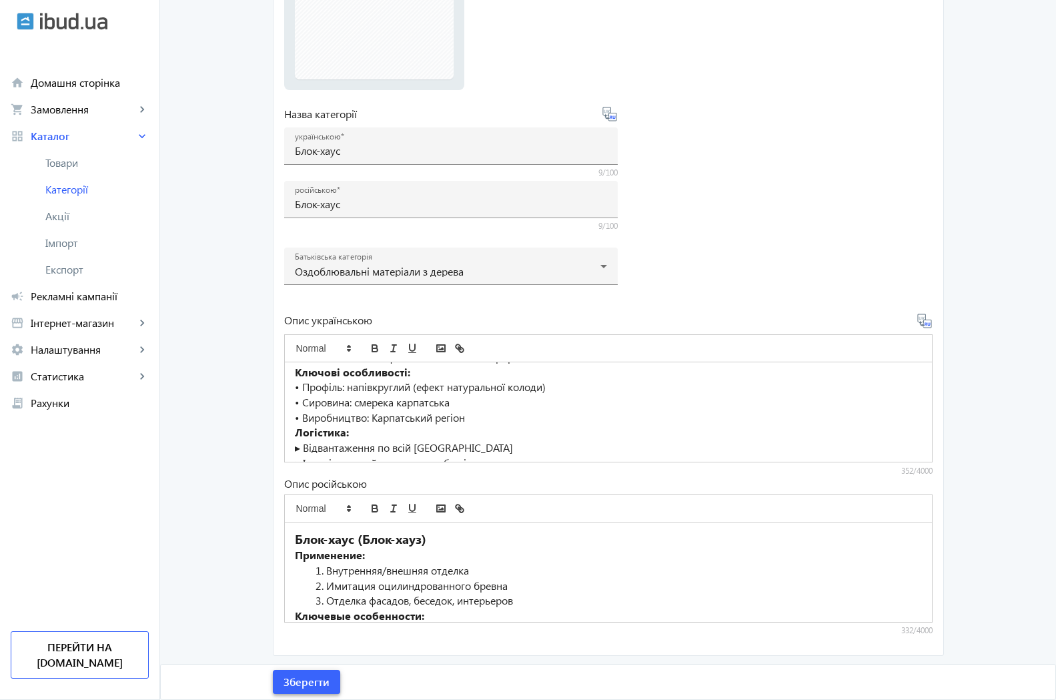
click at [321, 686] on span "Зберегти" at bounding box center [306, 681] width 46 height 15
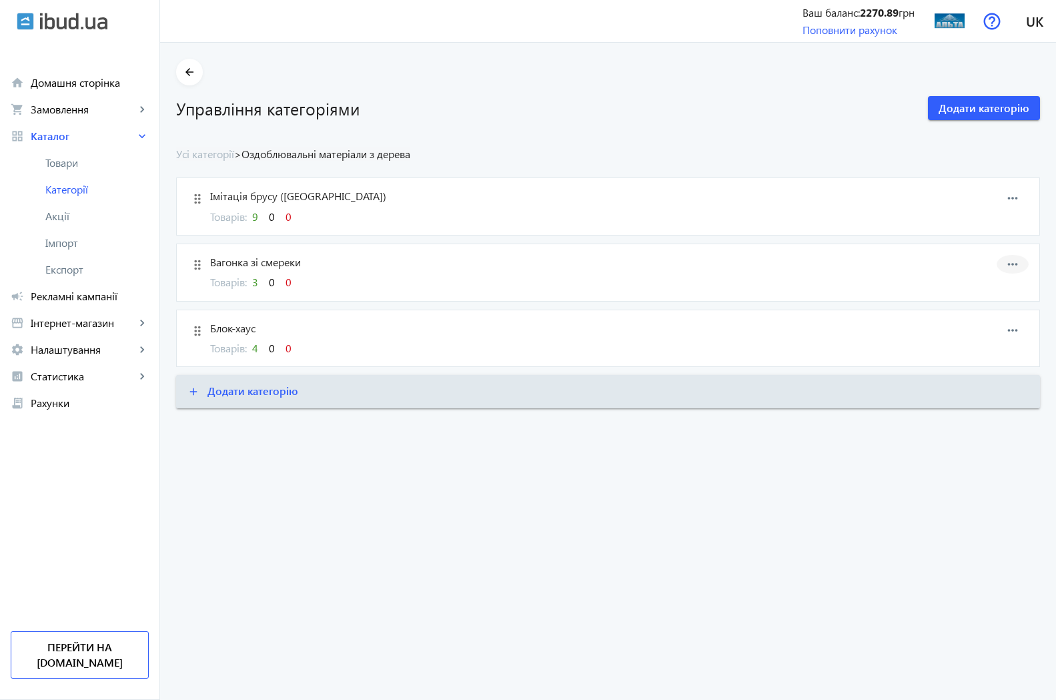
click at [1023, 261] on span at bounding box center [1012, 264] width 32 height 32
click at [986, 277] on span "Редагувати" at bounding box center [990, 276] width 53 height 11
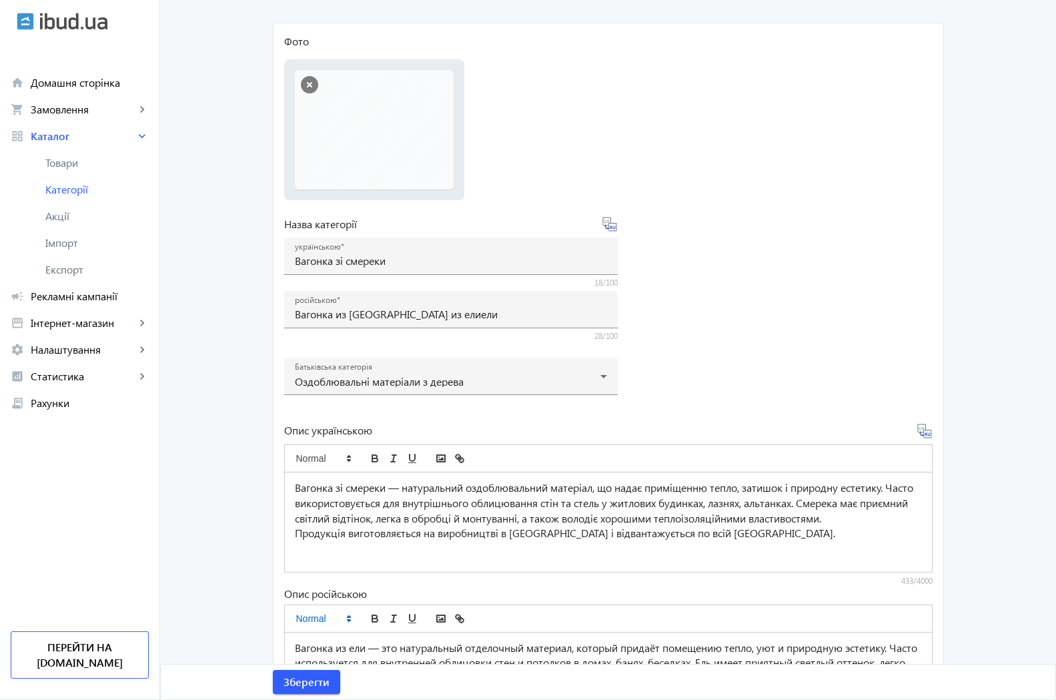
scroll to position [204, 0]
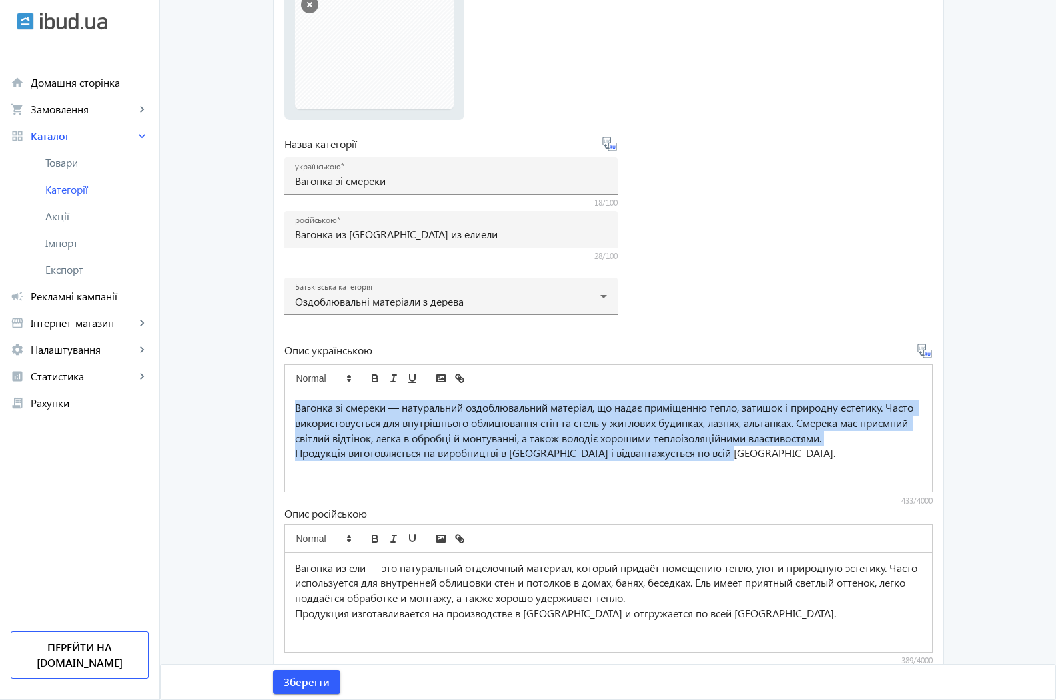
drag, startPoint x: 289, startPoint y: 403, endPoint x: 837, endPoint y: 479, distance: 553.4
click at [837, 479] on div "Вагонка зі смереки — натуральний оздоблювальний матеріал, що надає приміщенню т…" at bounding box center [608, 441] width 647 height 99
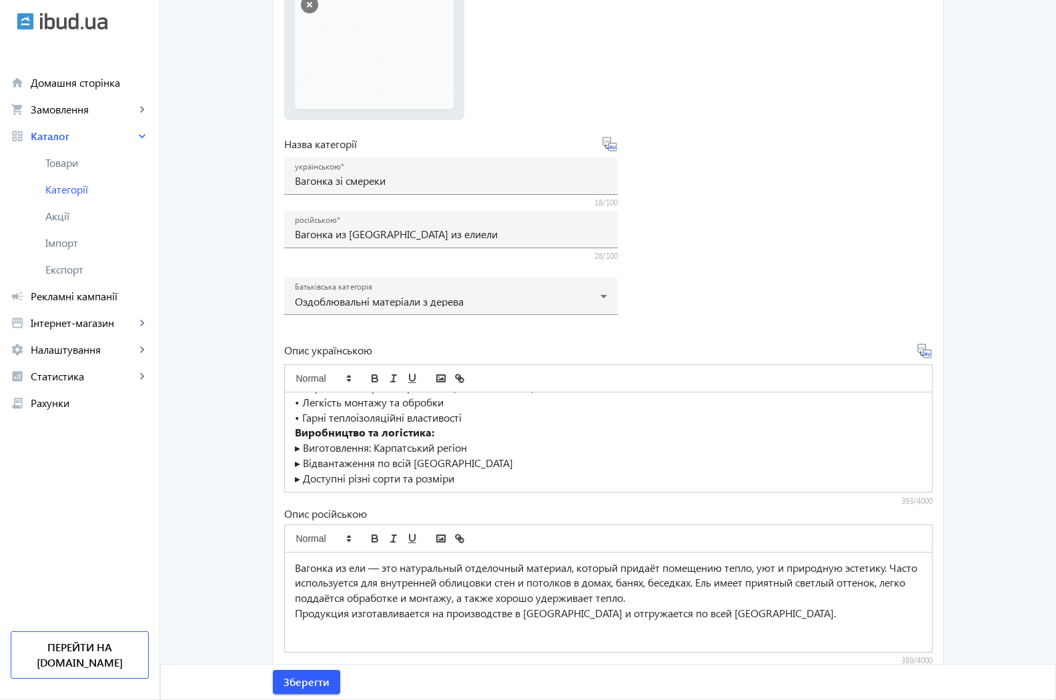
scroll to position [116, 0]
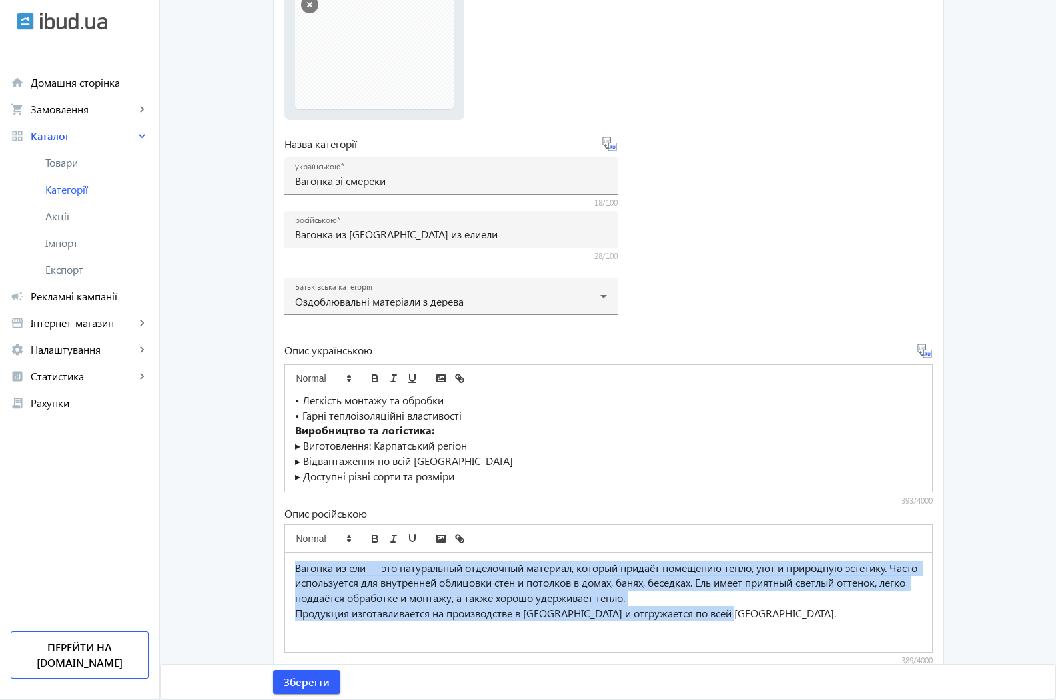
drag, startPoint x: 288, startPoint y: 568, endPoint x: 841, endPoint y: 650, distance: 559.0
click at [841, 650] on div "Вагонка из ели — это натуральный отделочный материал, который придаёт помещению…" at bounding box center [608, 601] width 647 height 99
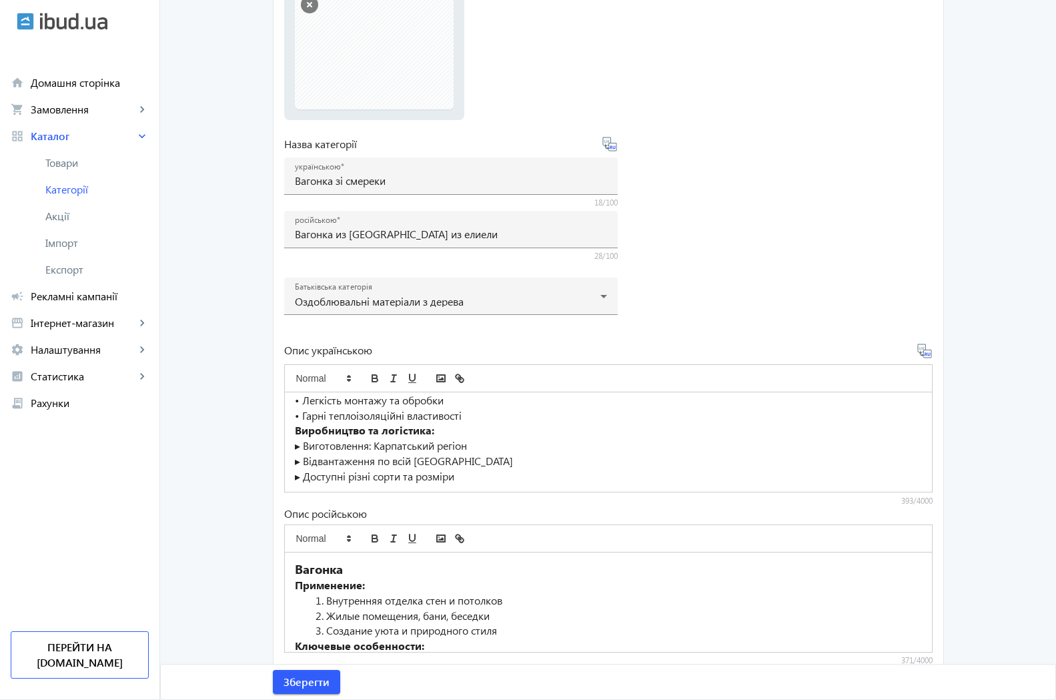
scroll to position [107, 0]
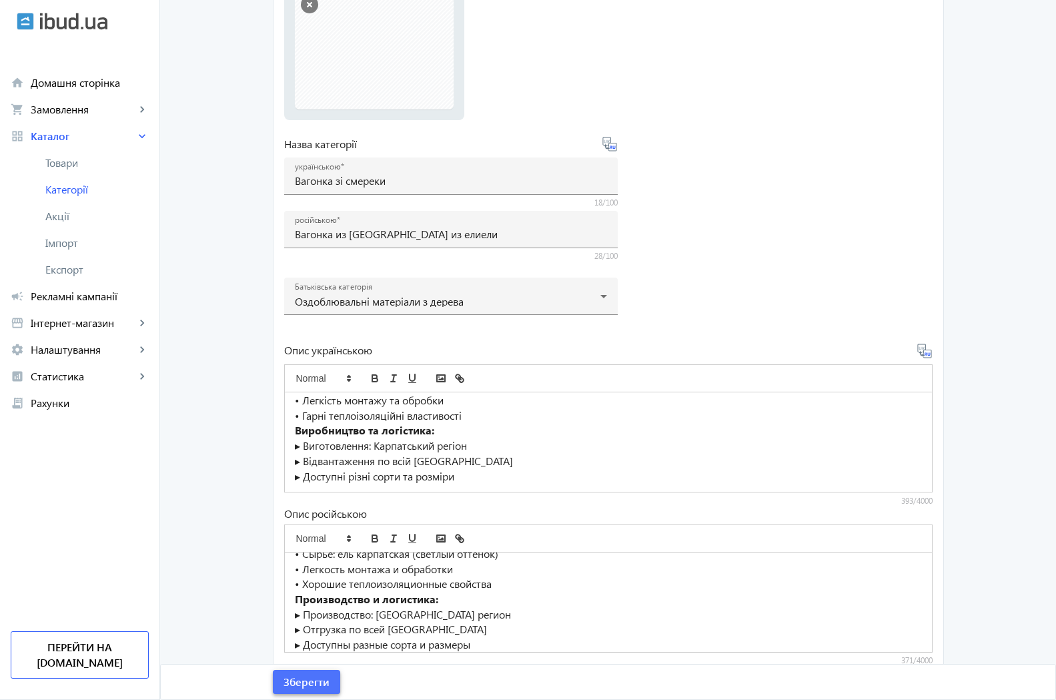
click at [311, 686] on span "Зберегти" at bounding box center [306, 681] width 46 height 15
